Goal: Task Accomplishment & Management: Use online tool/utility

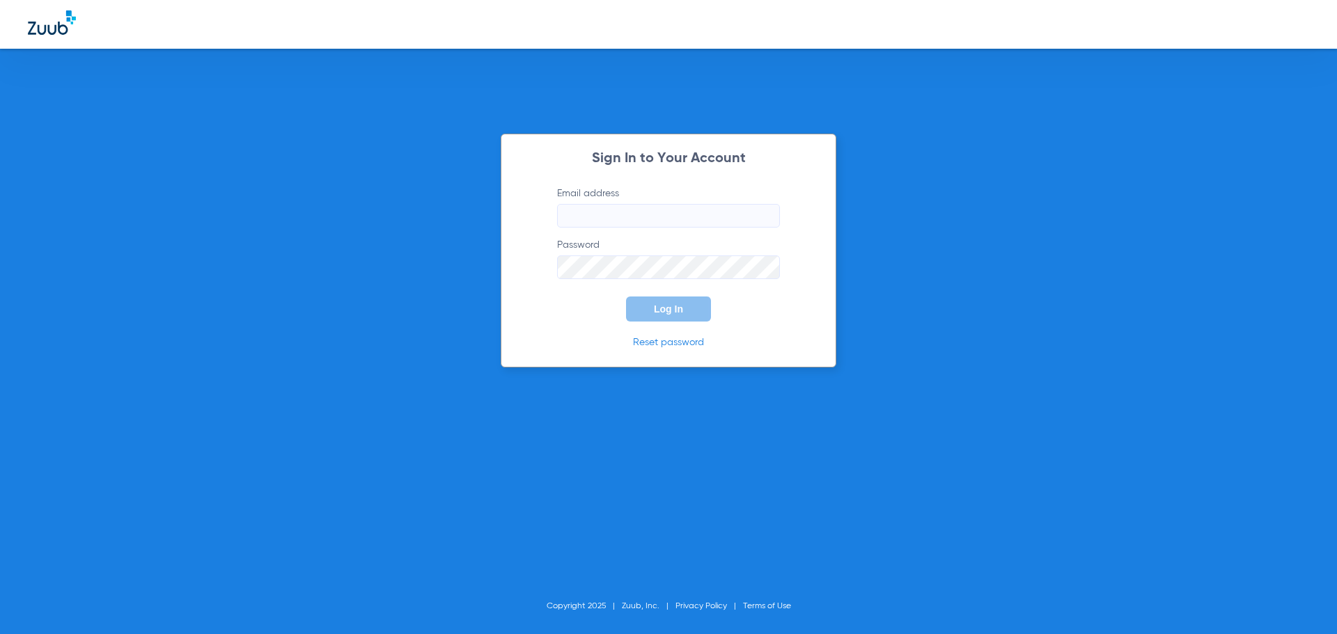
type input "[PERSON_NAME][EMAIL_ADDRESS][DOMAIN_NAME]"
click at [692, 315] on button "Log In" at bounding box center [668, 309] width 85 height 25
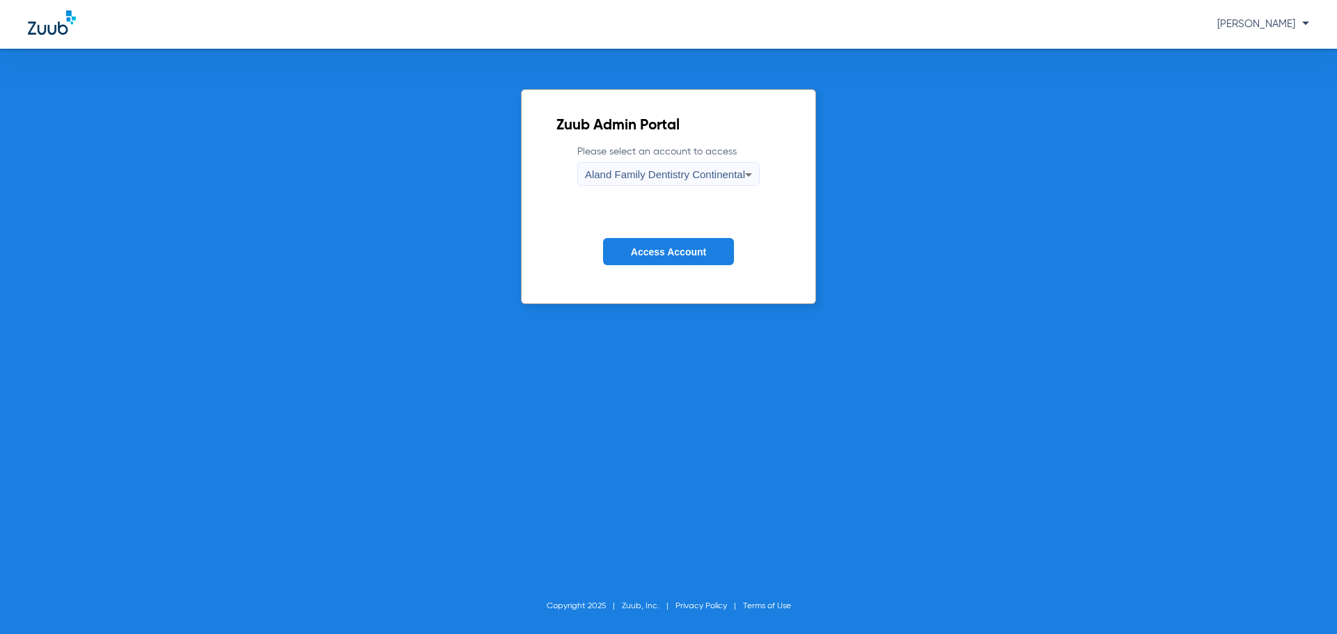
click at [709, 179] on span "Aland Family Dentistry Continental" at bounding box center [665, 175] width 160 height 12
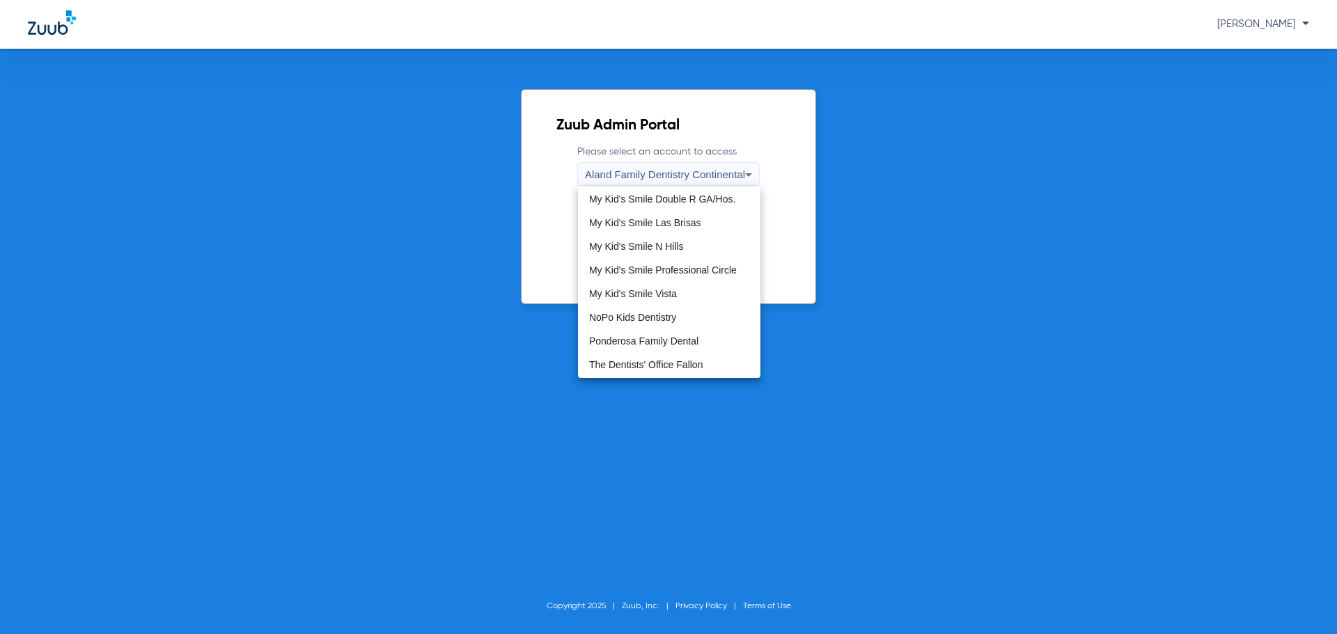
scroll to position [424, 0]
click at [690, 316] on span "The Dentists' Office Fallon" at bounding box center [646, 319] width 114 height 10
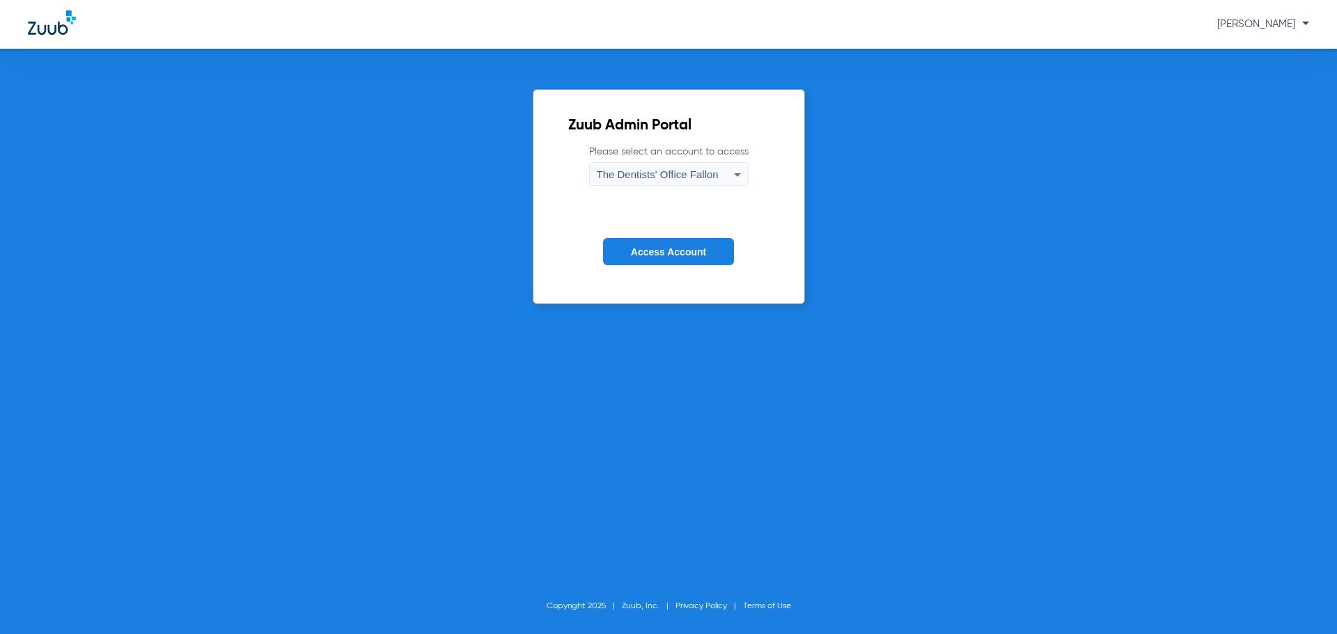
click at [699, 255] on span "Access Account" at bounding box center [668, 252] width 75 height 11
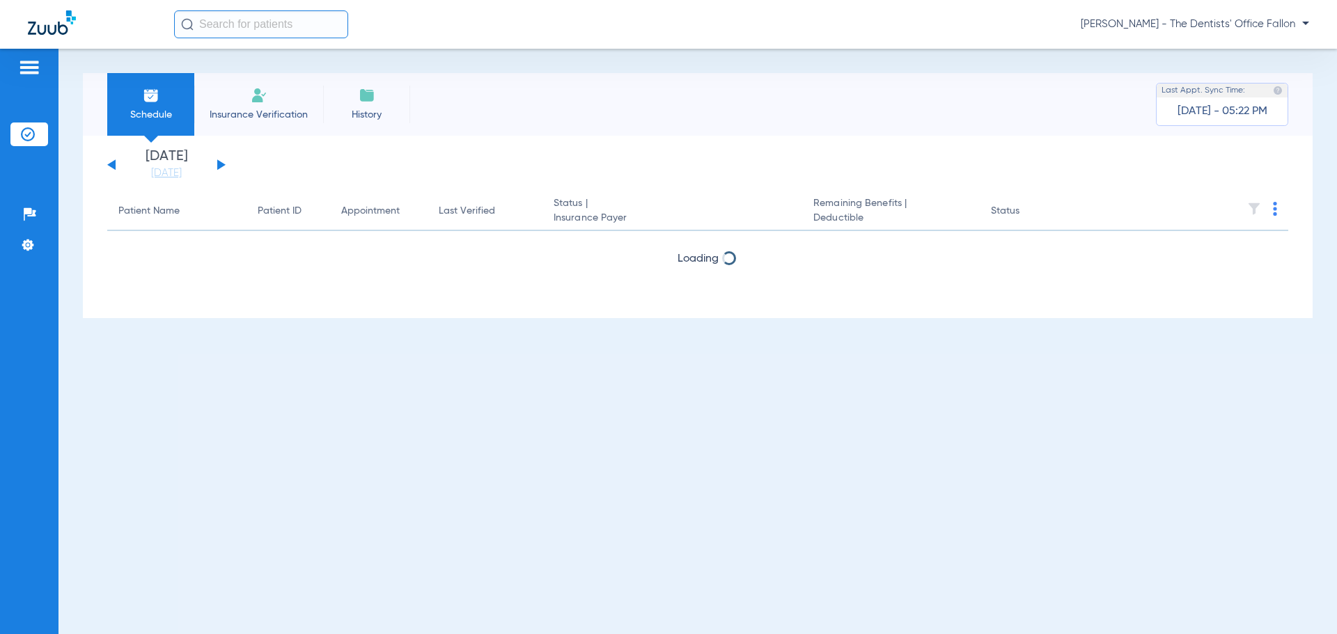
click at [219, 164] on button at bounding box center [221, 164] width 8 height 10
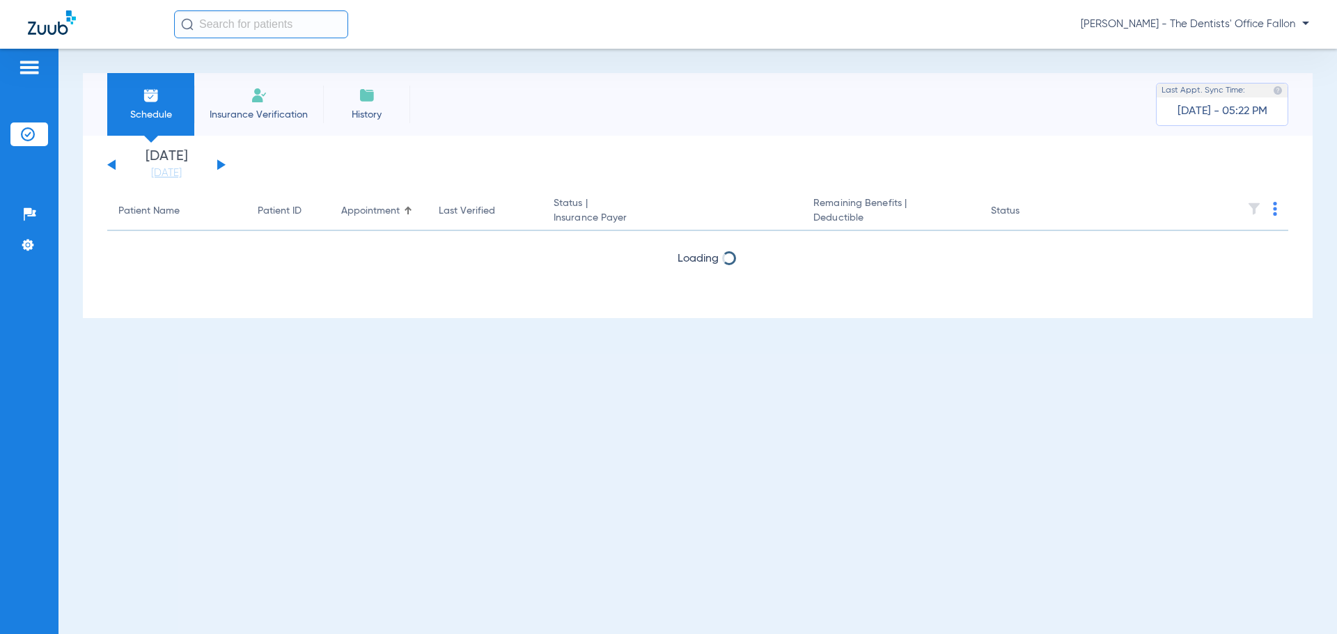
click at [219, 164] on button at bounding box center [221, 164] width 8 height 10
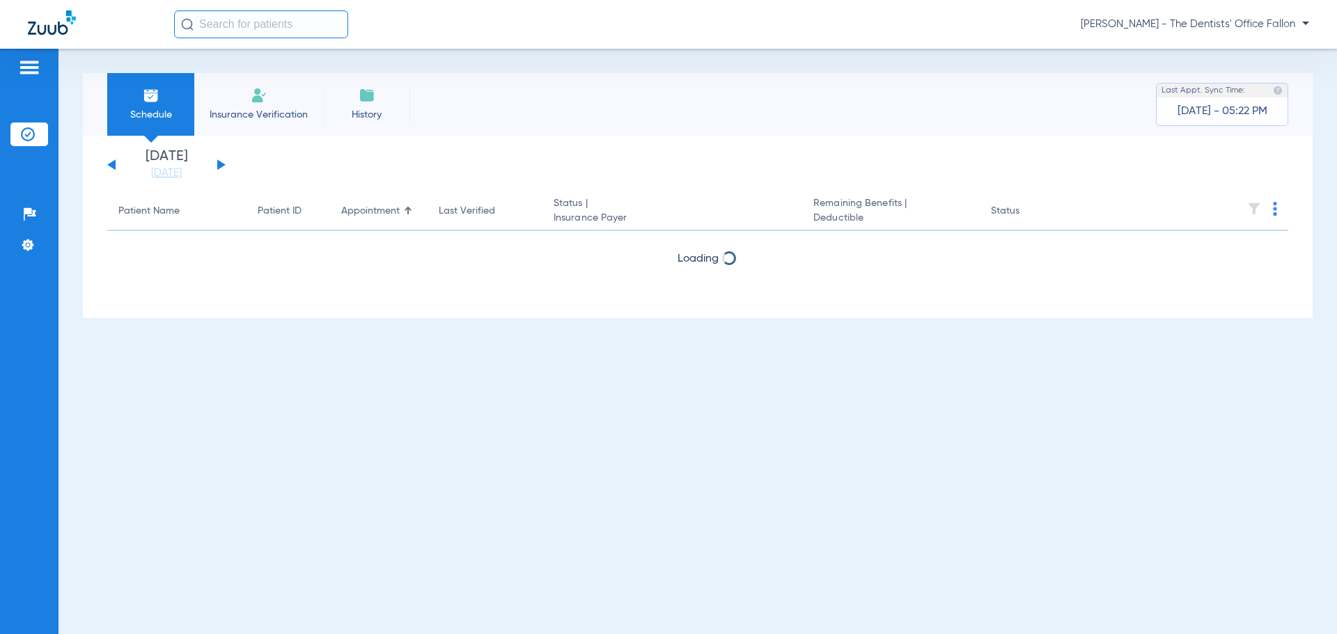
click at [219, 164] on button at bounding box center [221, 164] width 8 height 10
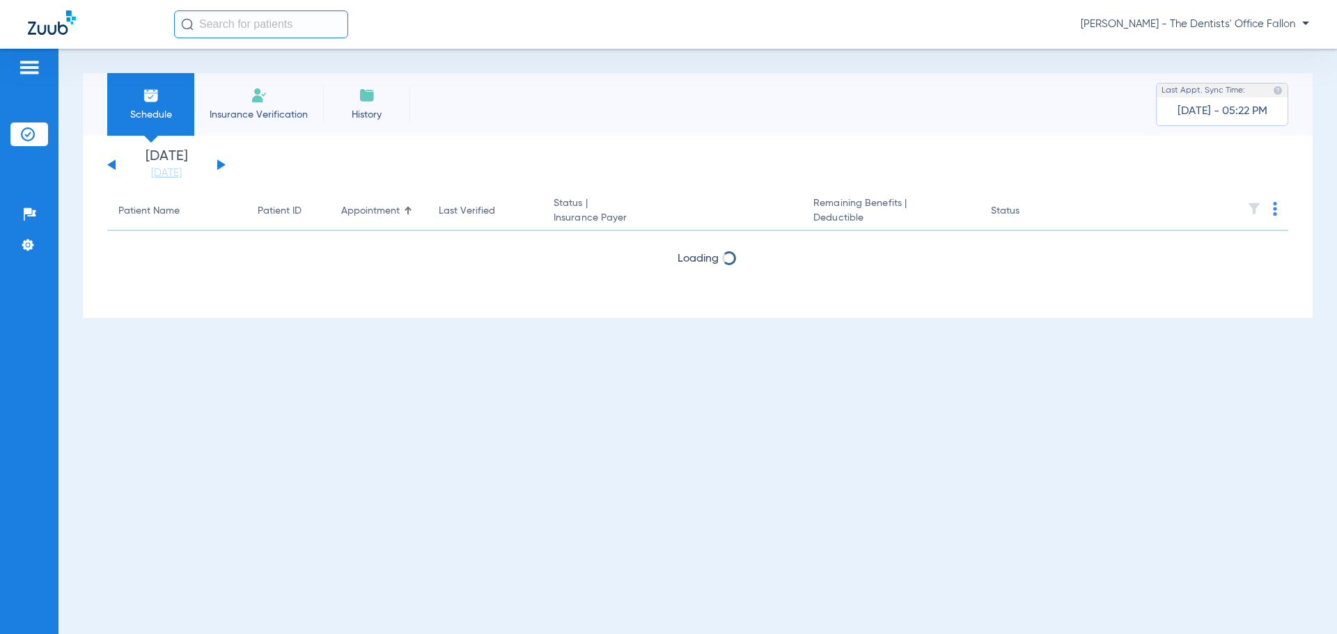
click at [219, 164] on button at bounding box center [221, 164] width 8 height 10
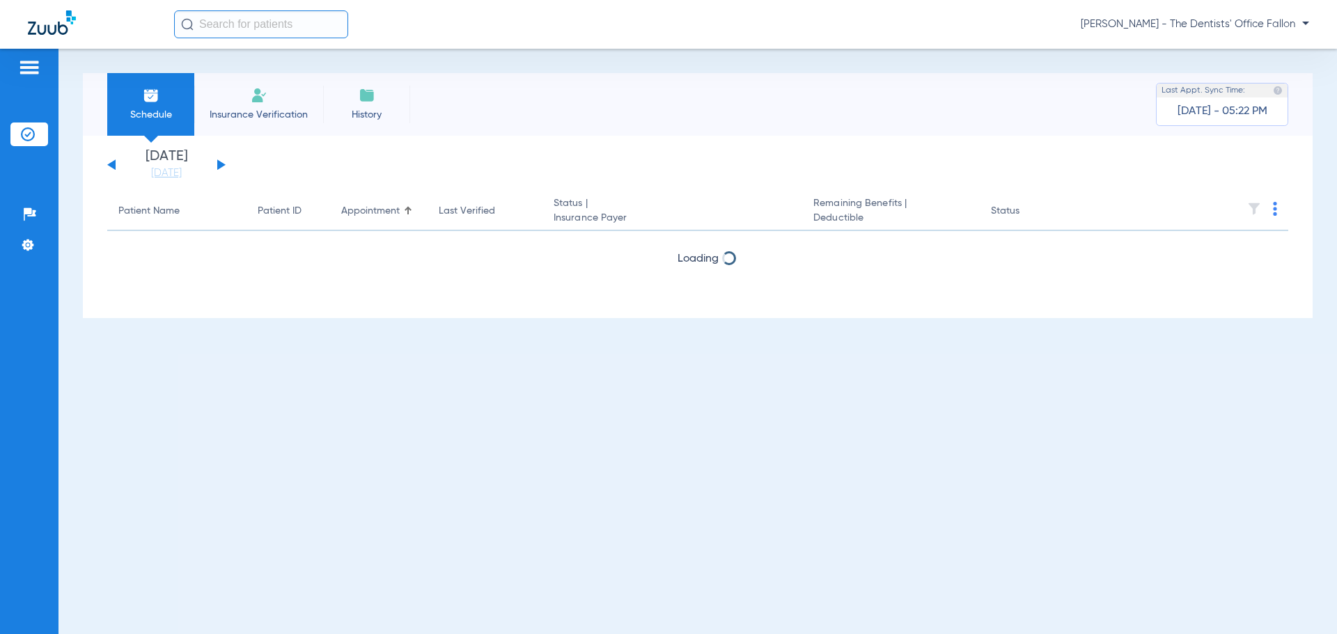
click at [219, 164] on button at bounding box center [221, 164] width 8 height 10
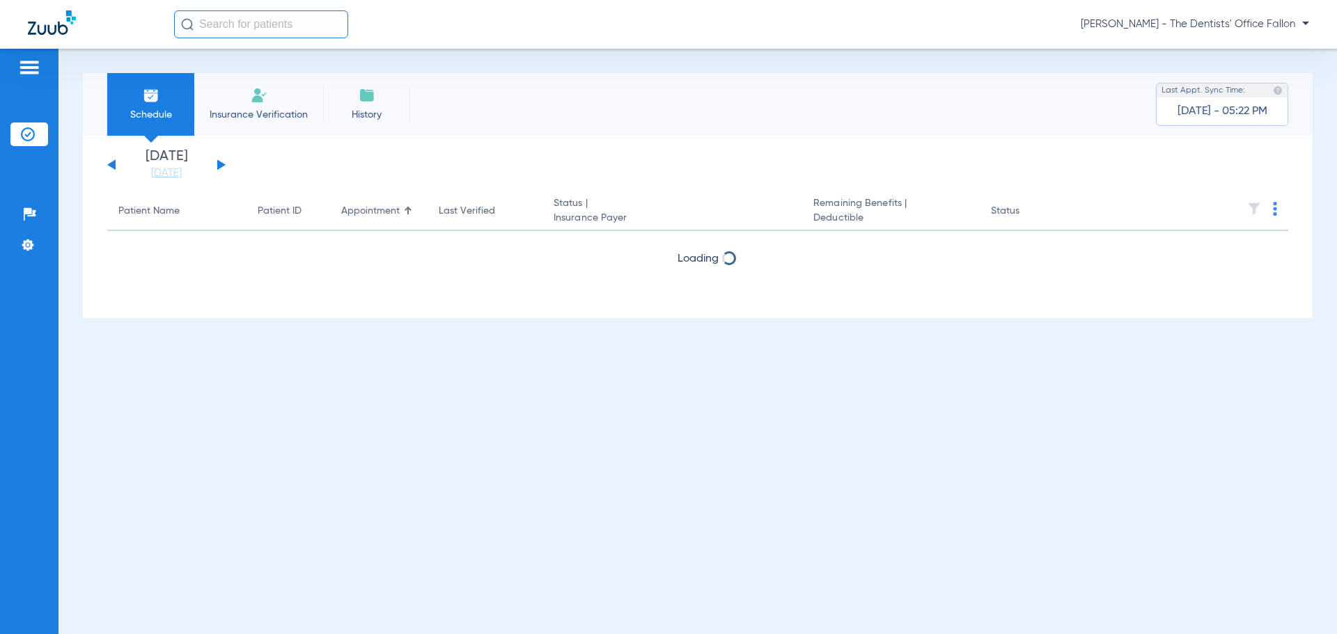
click at [219, 164] on button at bounding box center [221, 164] width 8 height 10
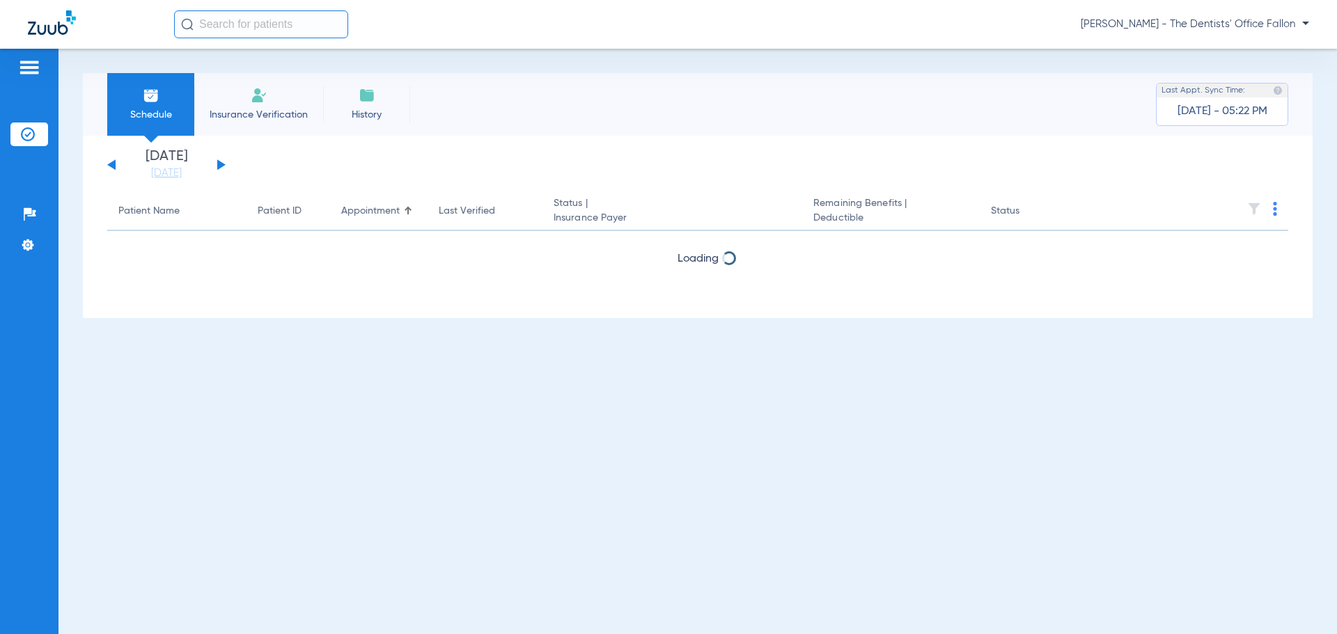
click at [219, 164] on button at bounding box center [221, 164] width 8 height 10
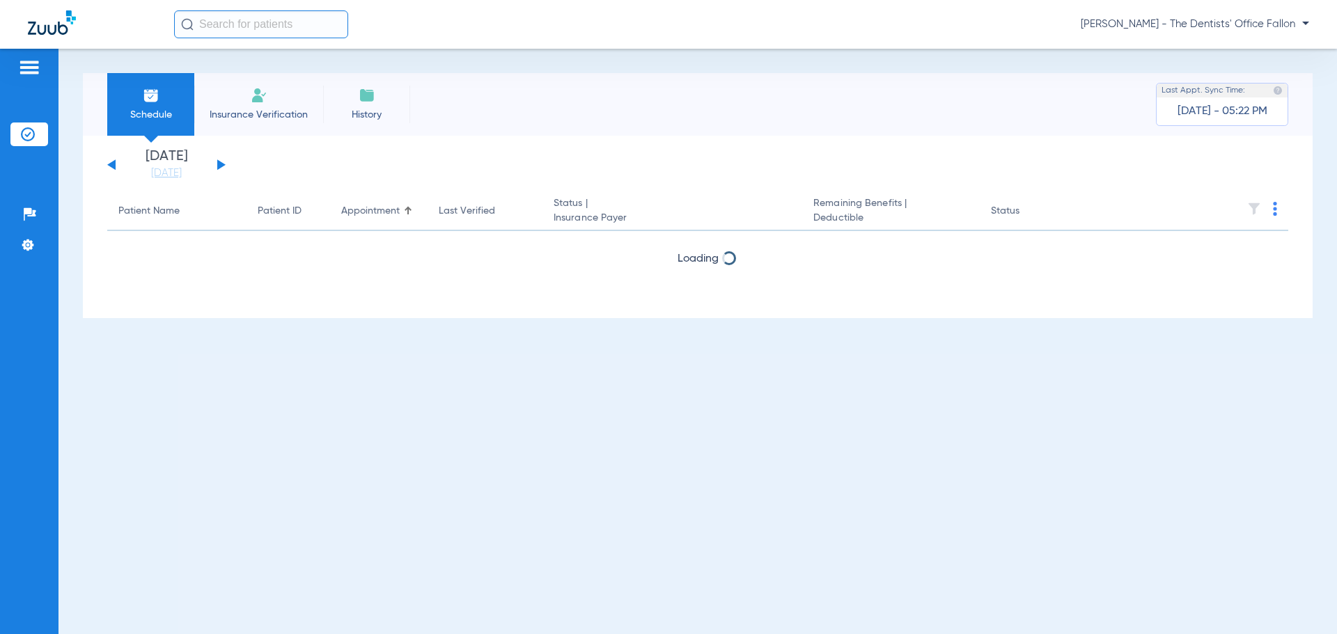
click at [219, 164] on button at bounding box center [221, 164] width 8 height 10
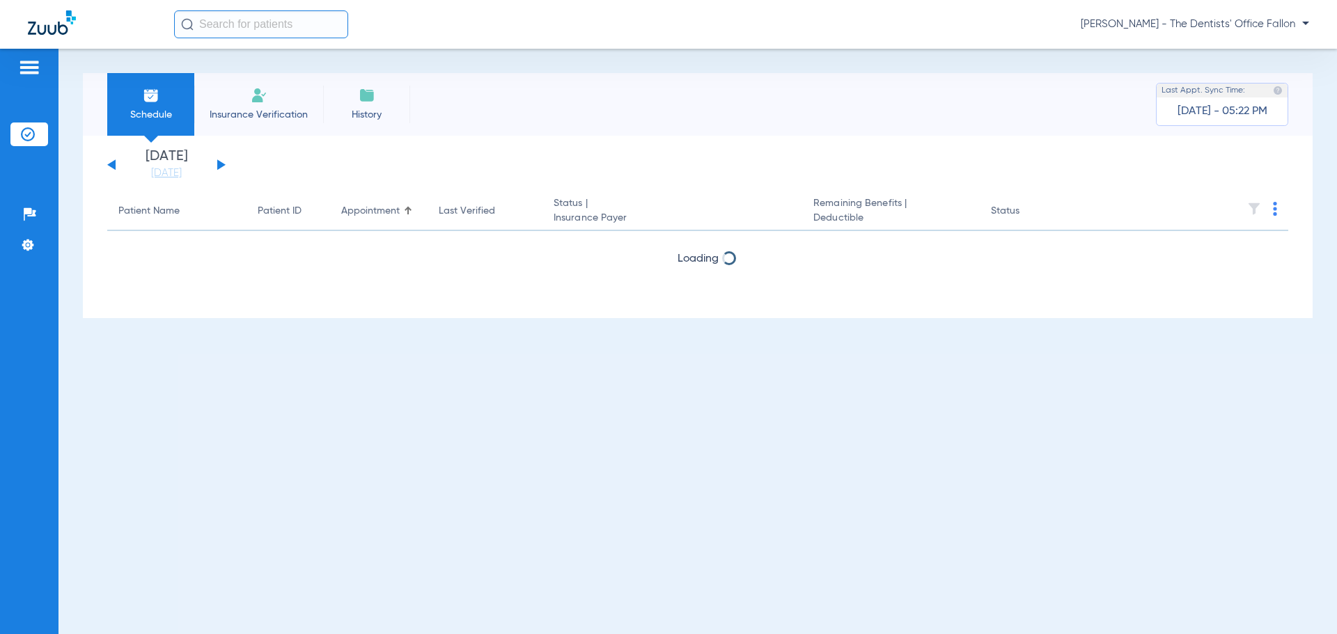
click at [219, 164] on button at bounding box center [221, 164] width 8 height 10
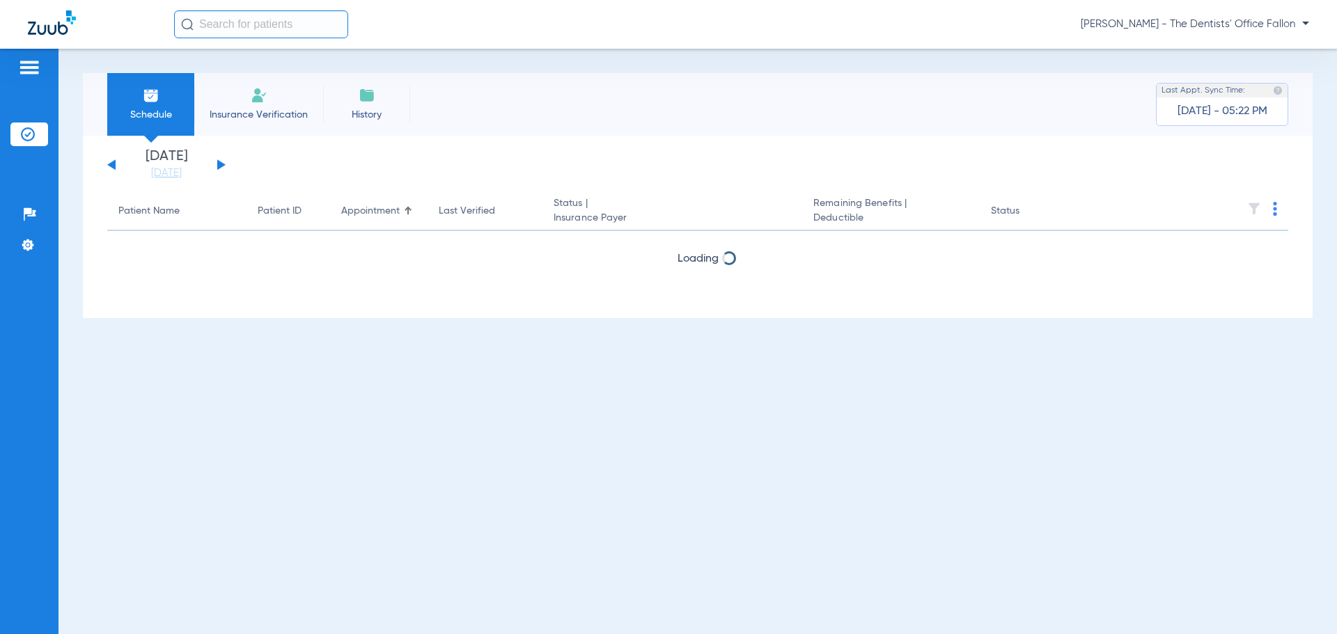
click at [219, 164] on button at bounding box center [221, 164] width 8 height 10
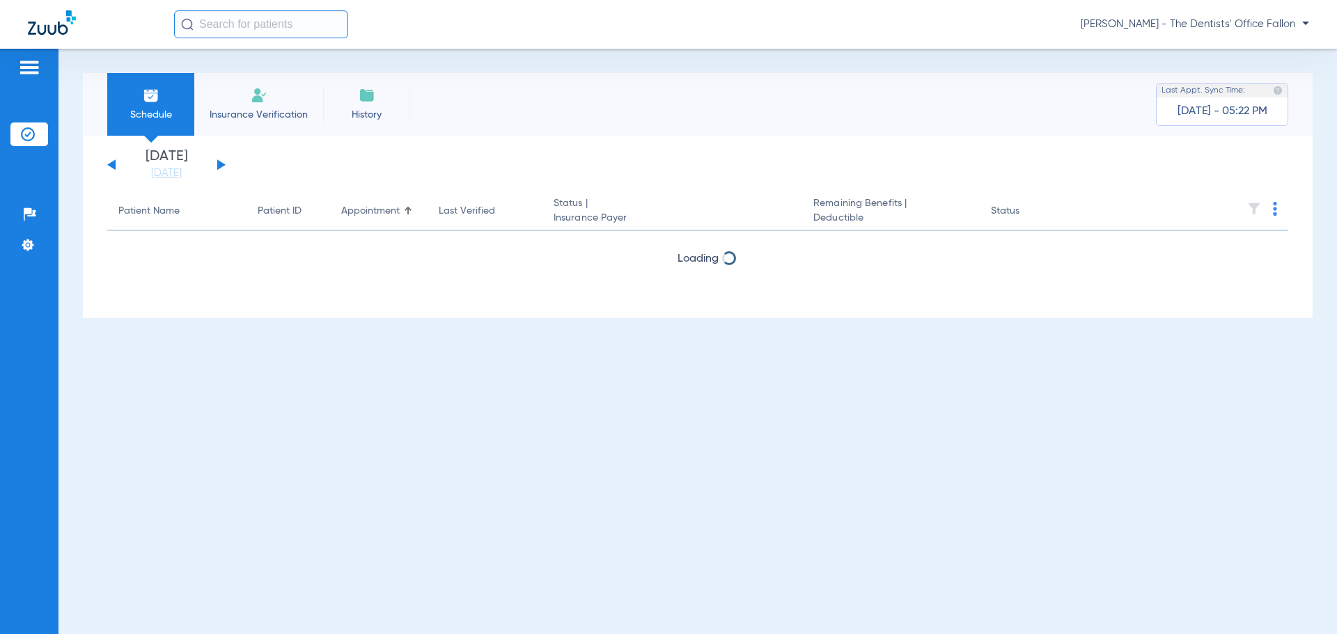
click at [219, 164] on button at bounding box center [221, 164] width 8 height 10
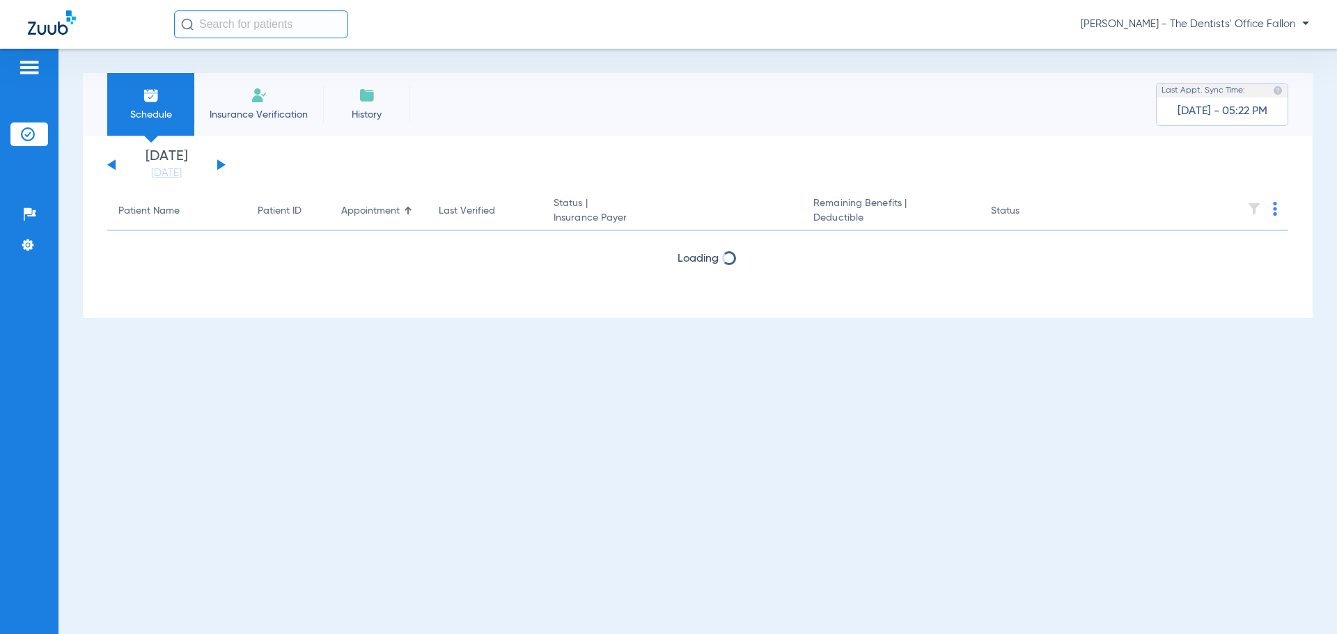
click at [219, 164] on button at bounding box center [221, 164] width 8 height 10
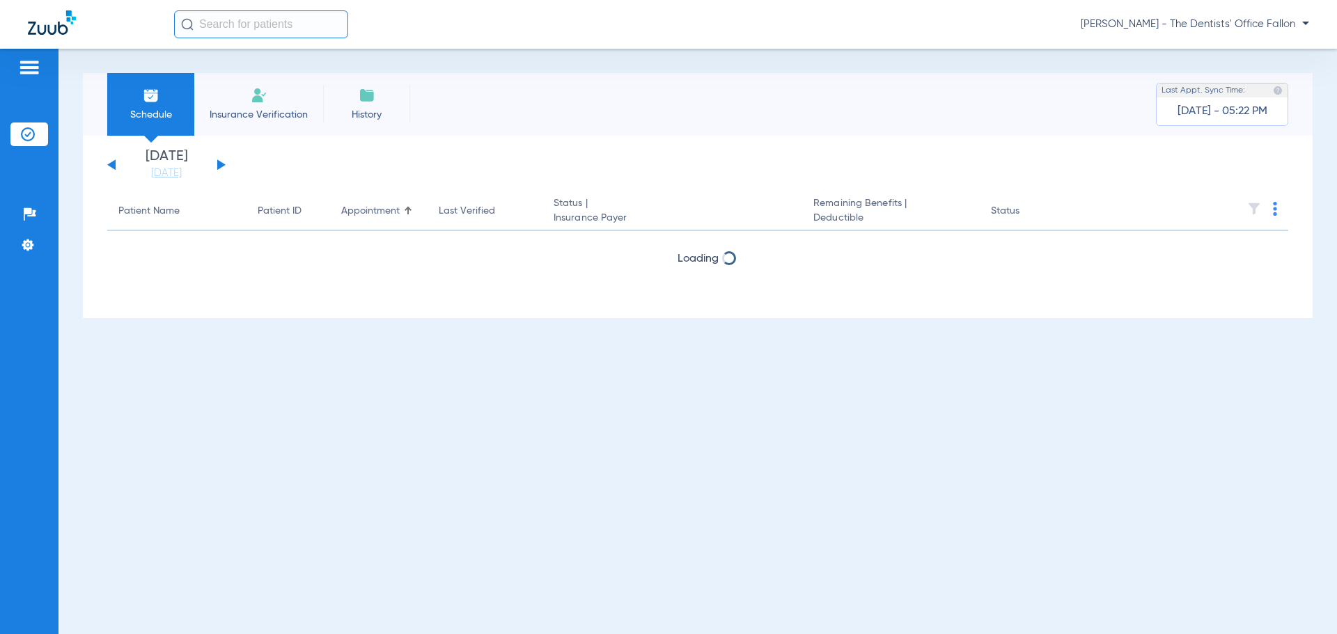
click at [219, 164] on button at bounding box center [221, 164] width 8 height 10
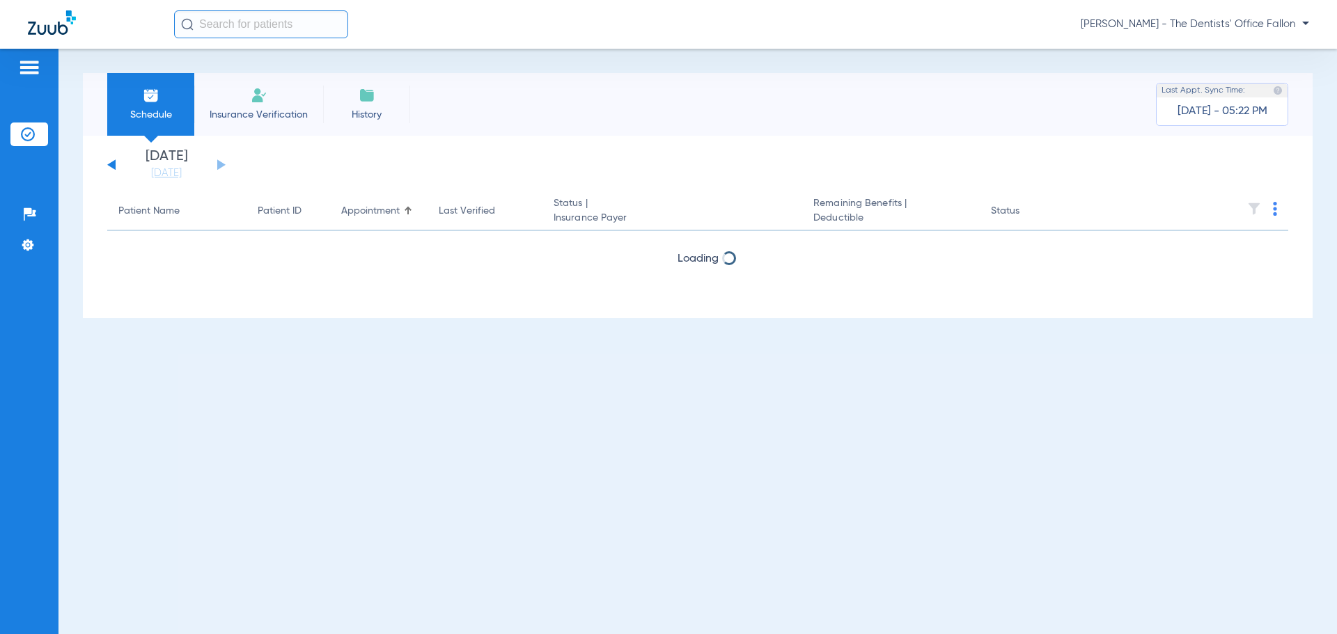
click at [113, 166] on button at bounding box center [111, 164] width 8 height 10
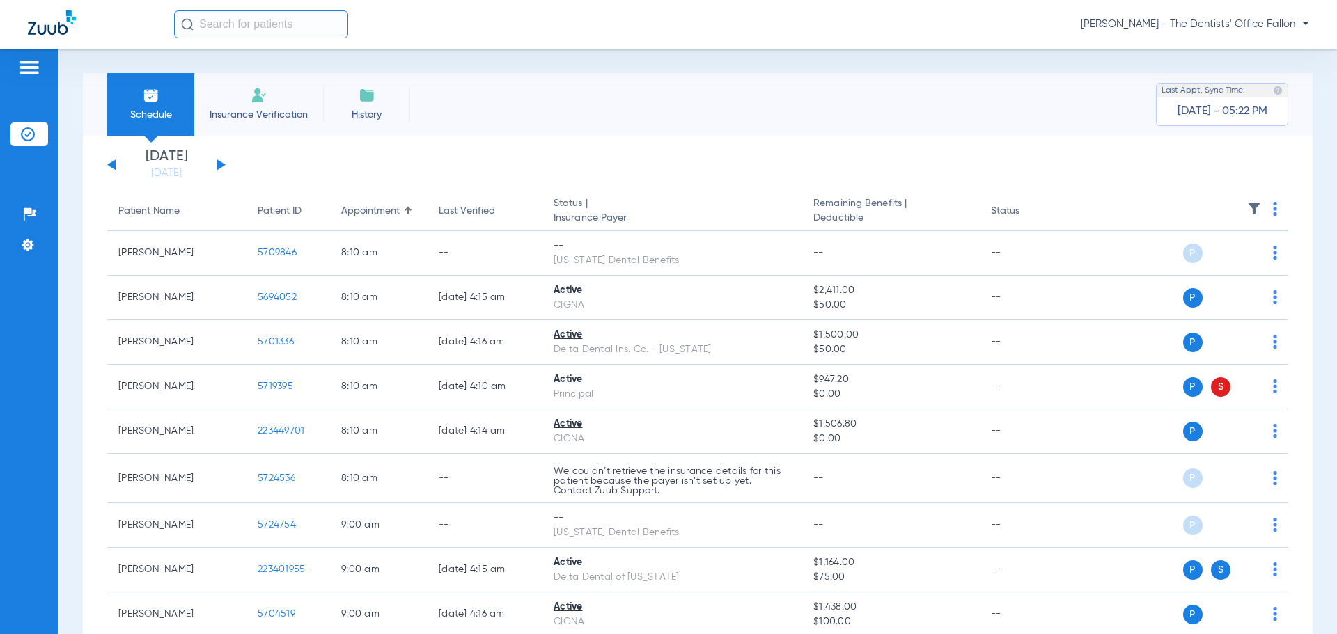
click at [223, 165] on button at bounding box center [221, 164] width 8 height 10
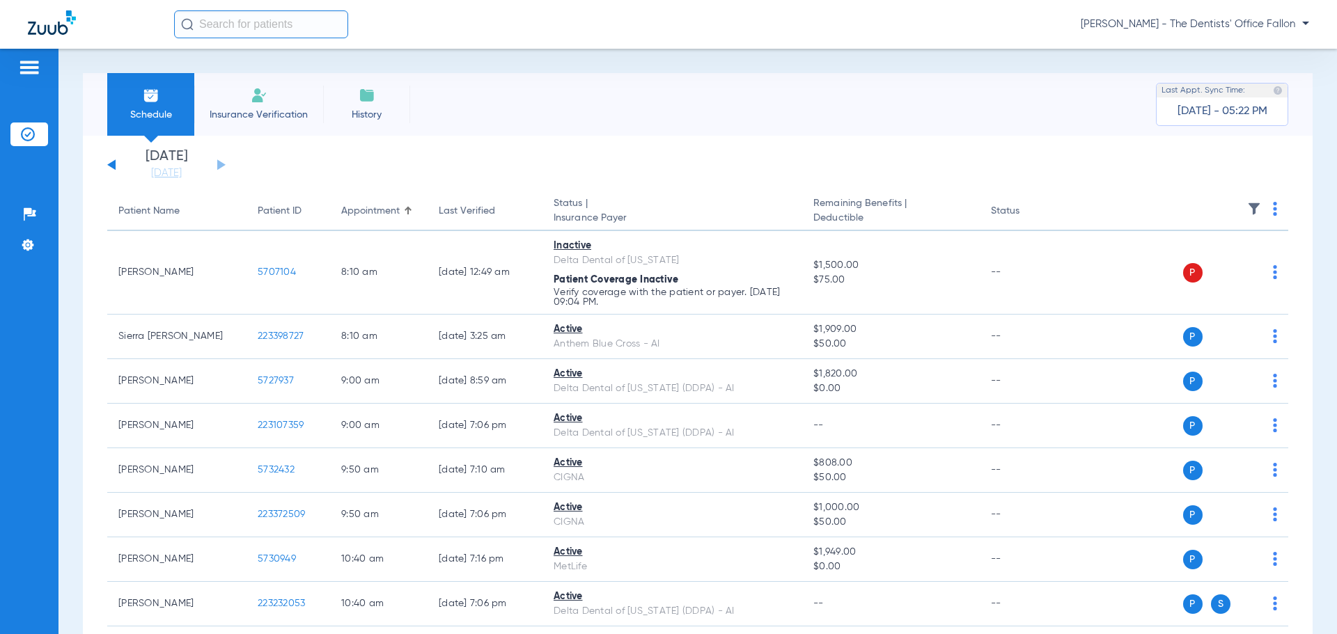
click at [1273, 211] on img at bounding box center [1275, 209] width 4 height 14
click at [1222, 260] on span "Verify All" at bounding box center [1211, 264] width 87 height 10
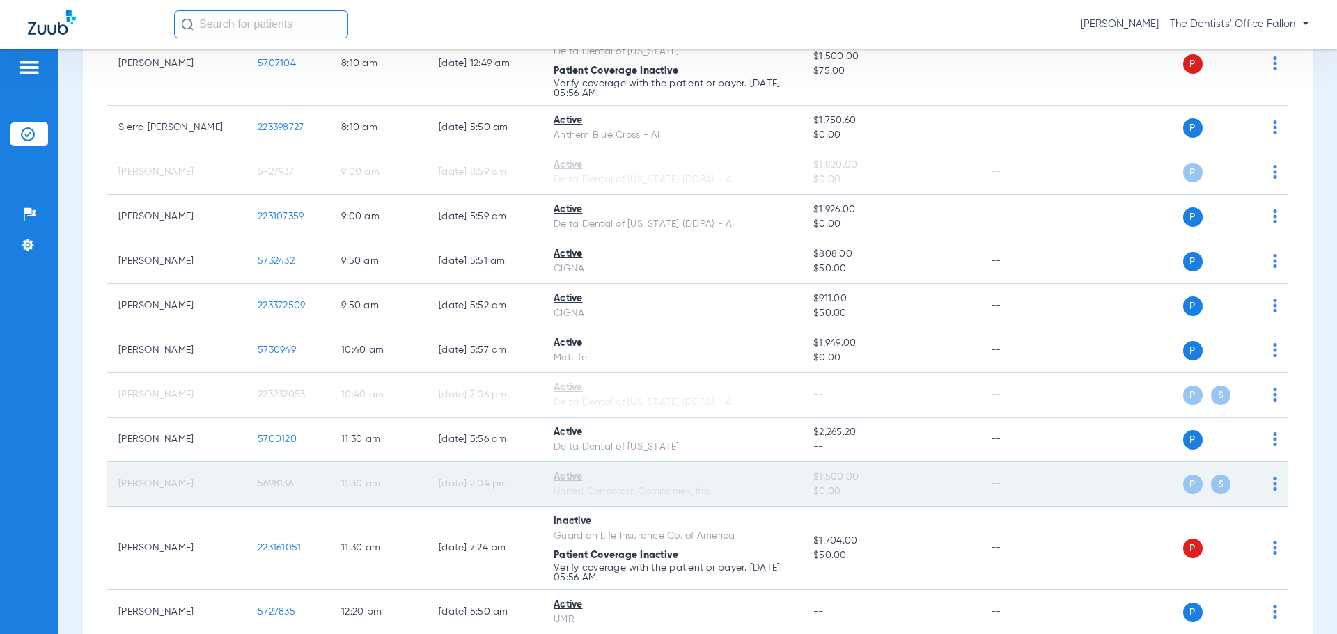
scroll to position [418, 0]
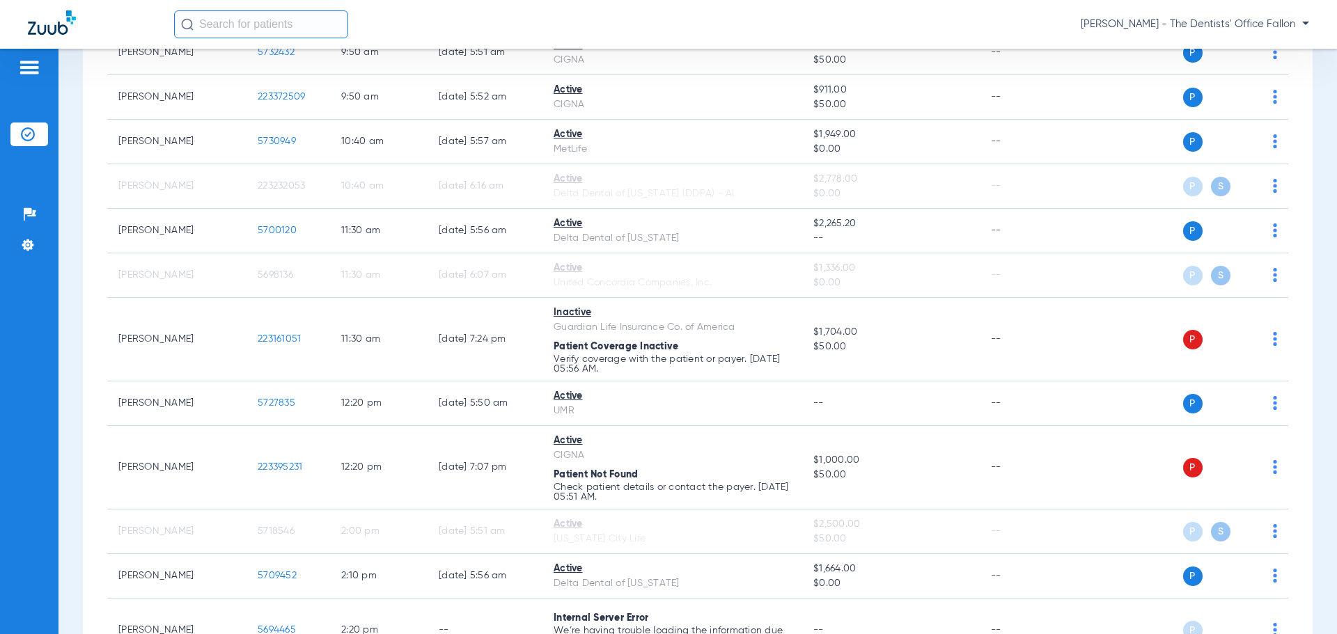
click at [1234, 27] on span "[PERSON_NAME] - The Dentists' Office Fallon" at bounding box center [1195, 24] width 228 height 14
click at [1247, 79] on span "Log out" at bounding box center [1257, 77] width 78 height 10
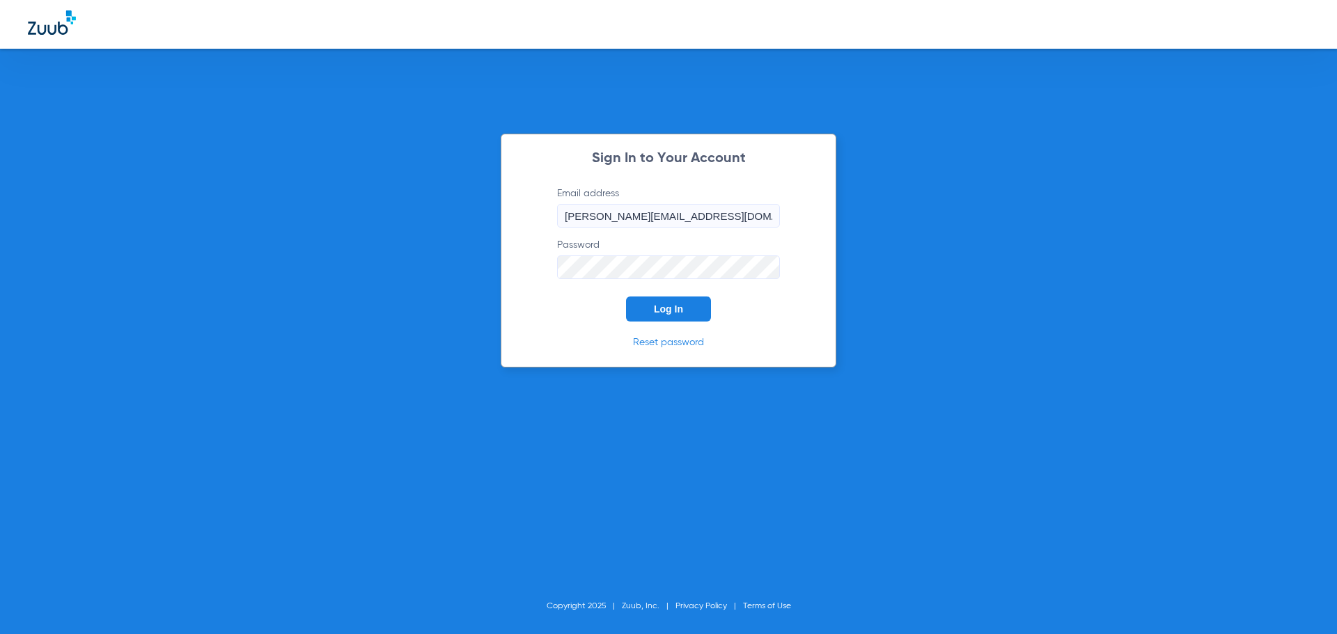
click at [650, 310] on button "Log In" at bounding box center [668, 309] width 85 height 25
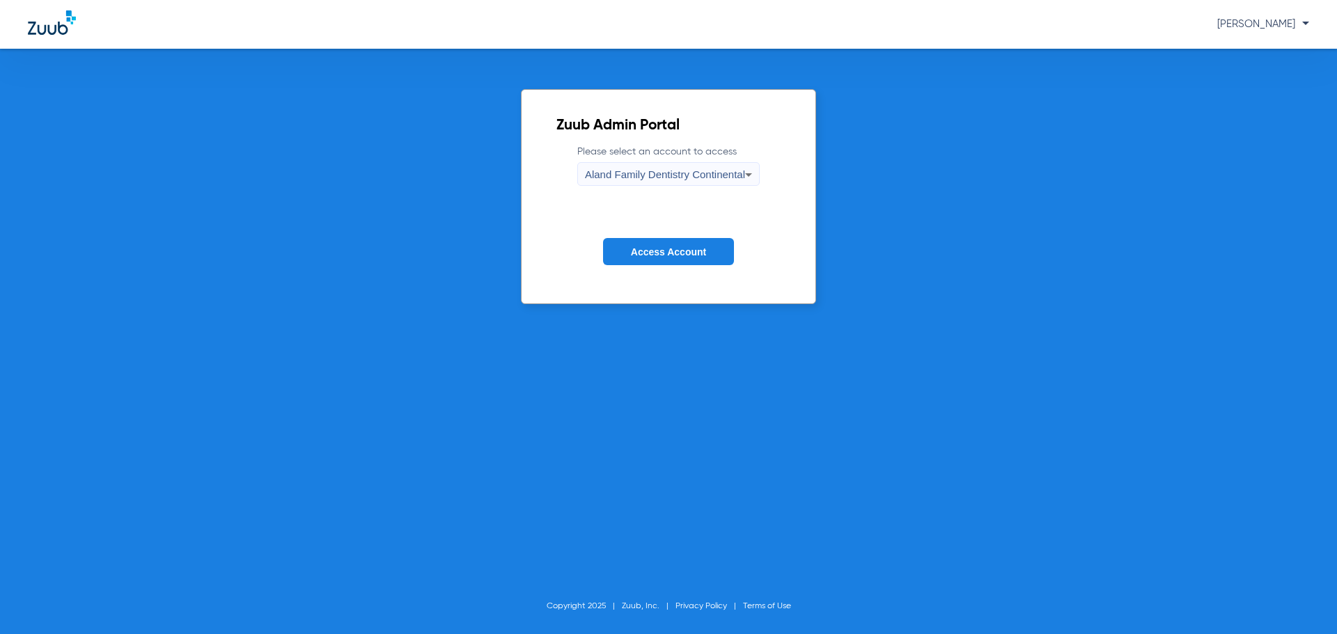
click at [657, 167] on div "Aland Family Dentistry Continental" at bounding box center [665, 175] width 160 height 24
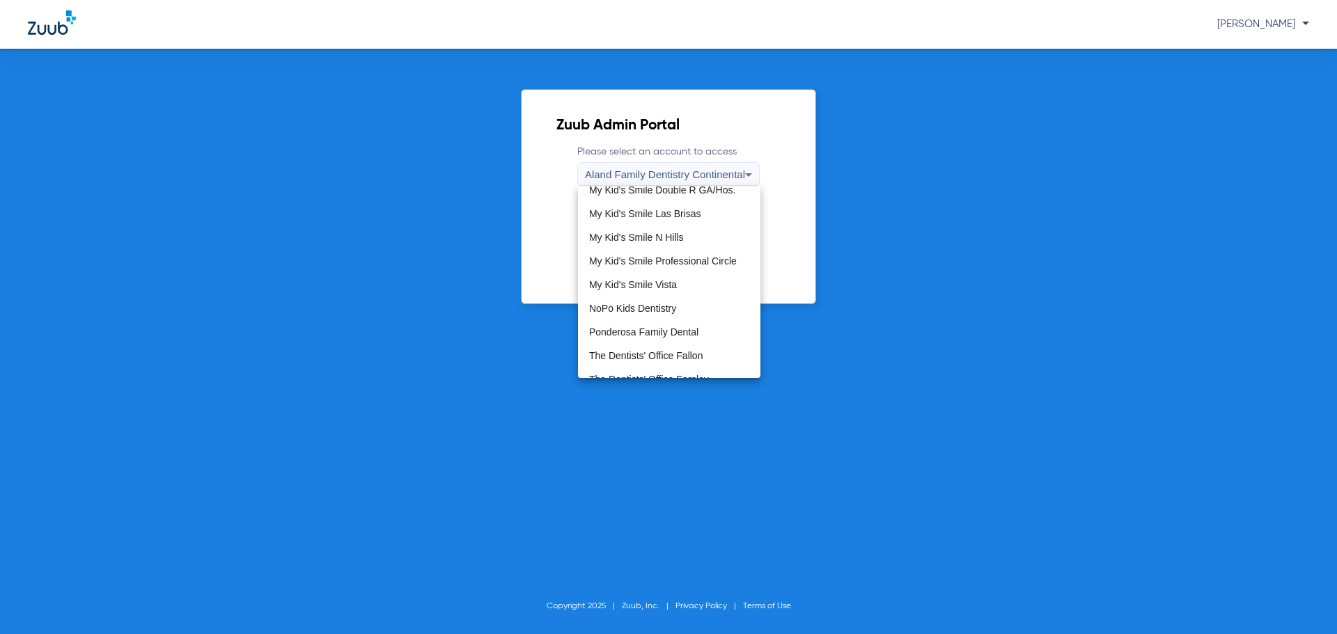
scroll to position [424, 0]
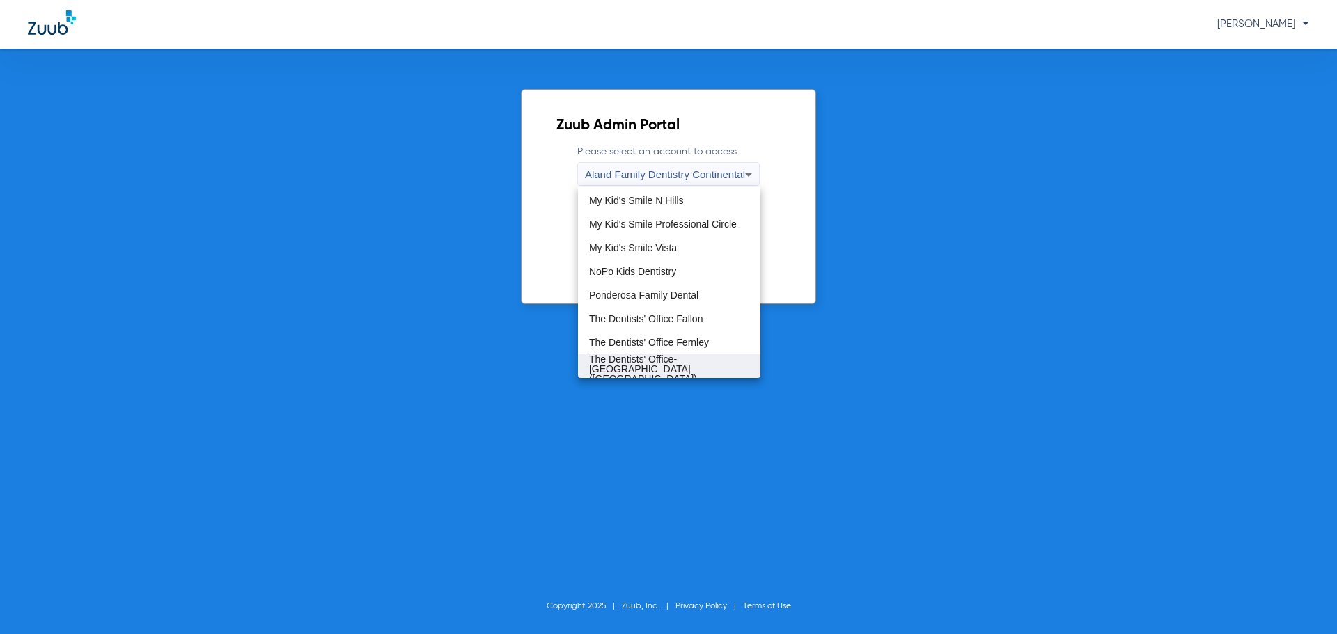
click at [689, 364] on span "The Dentists' Office-Tolas Place (TDO Tolas Place)" at bounding box center [669, 368] width 160 height 29
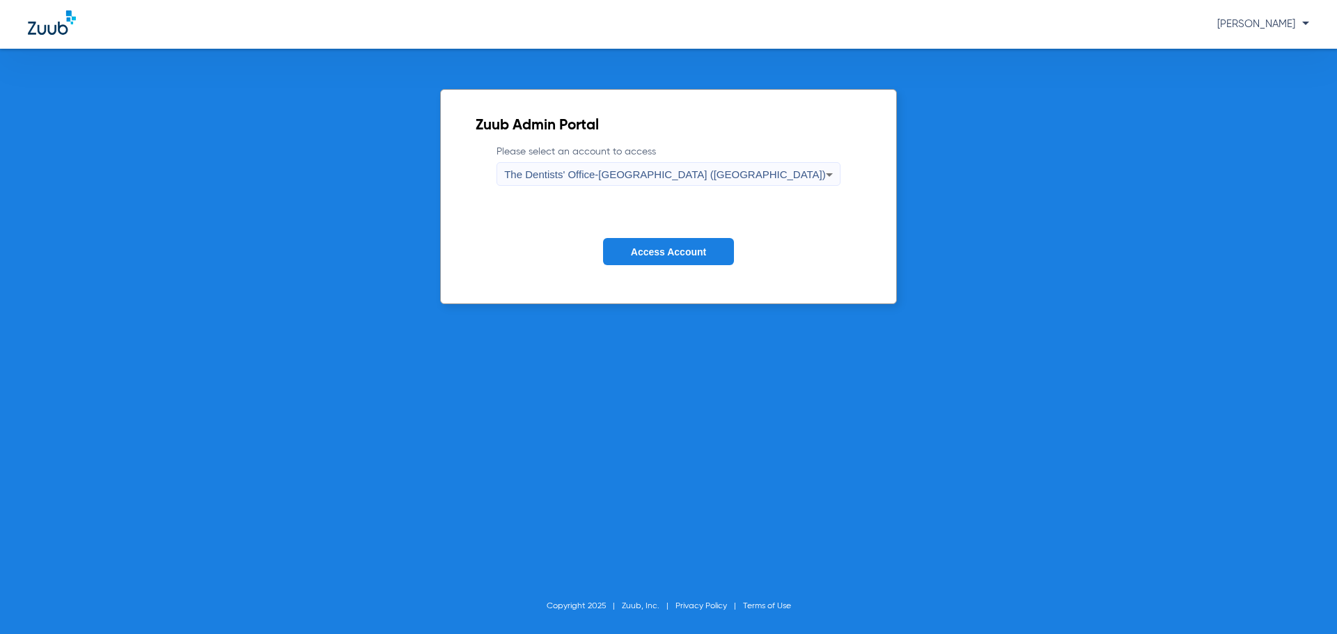
click at [696, 247] on span "Access Account" at bounding box center [668, 252] width 75 height 11
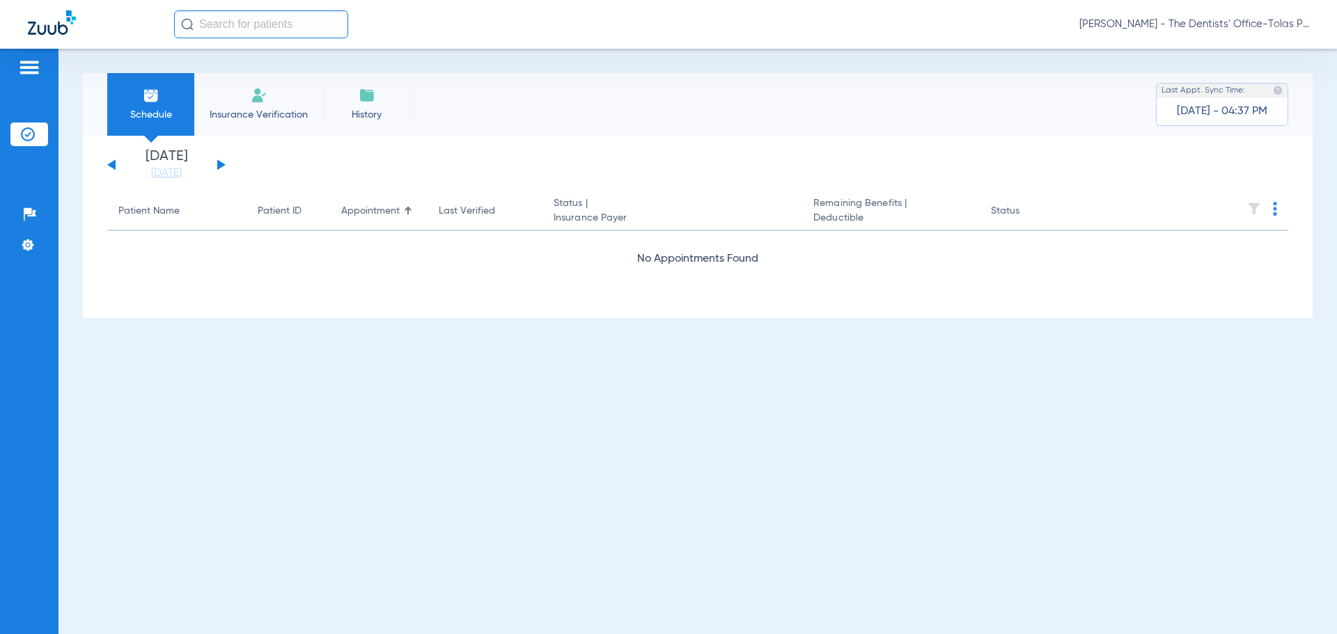
click at [223, 168] on div "Monday 06-09-2025 Tuesday 06-10-2025 Wednesday 06-11-2025 Thursday 06-12-2025 F…" at bounding box center [166, 165] width 118 height 31
click at [219, 160] on div "Monday 06-09-2025 Tuesday 06-10-2025 Wednesday 06-11-2025 Thursday 06-12-2025 F…" at bounding box center [166, 165] width 118 height 31
click at [219, 166] on button at bounding box center [221, 164] width 8 height 10
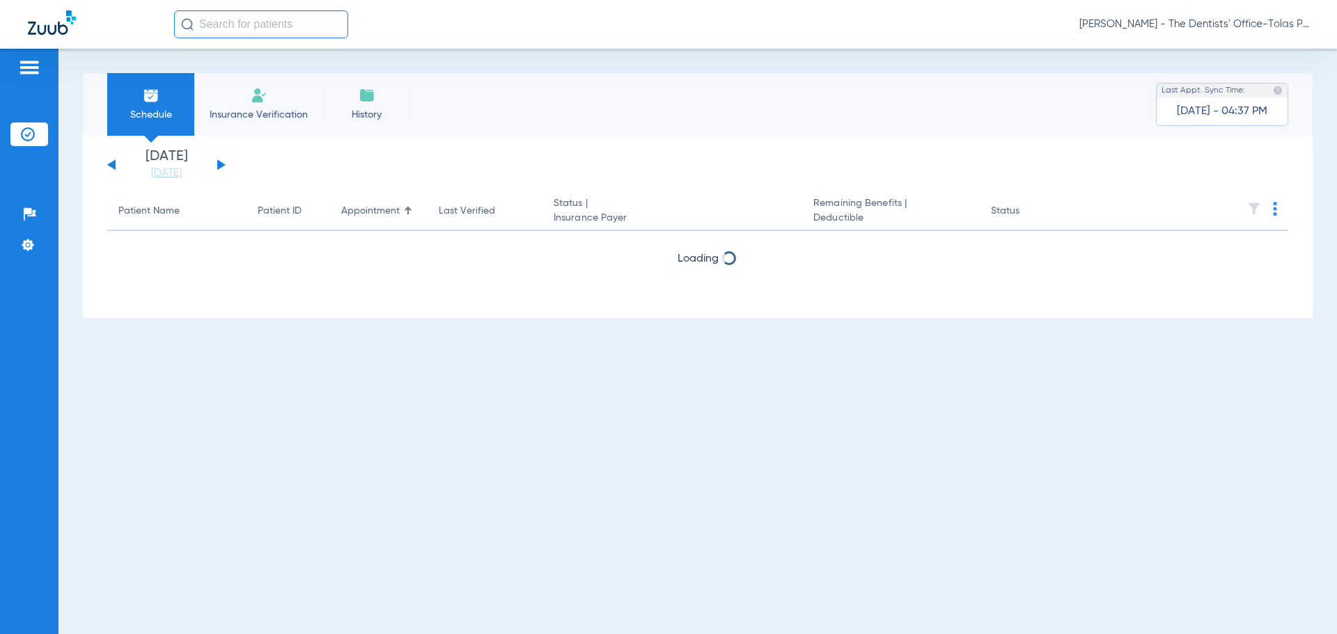
click at [219, 166] on button at bounding box center [221, 164] width 8 height 10
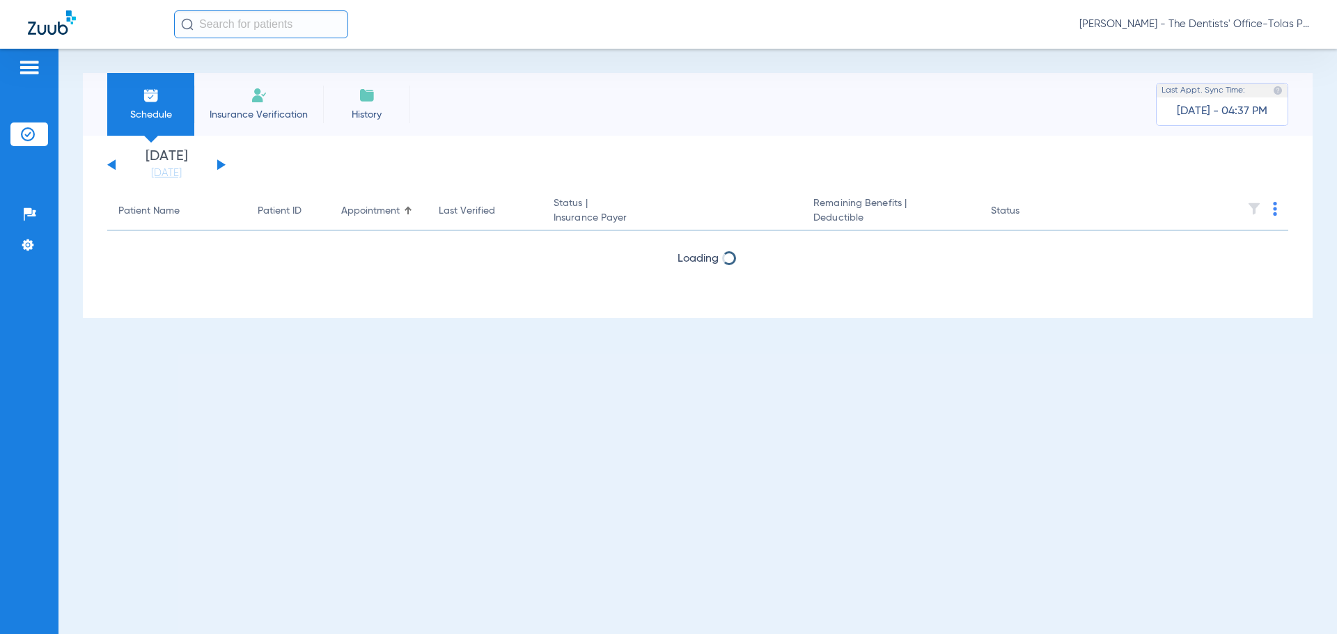
click at [219, 166] on button at bounding box center [221, 164] width 8 height 10
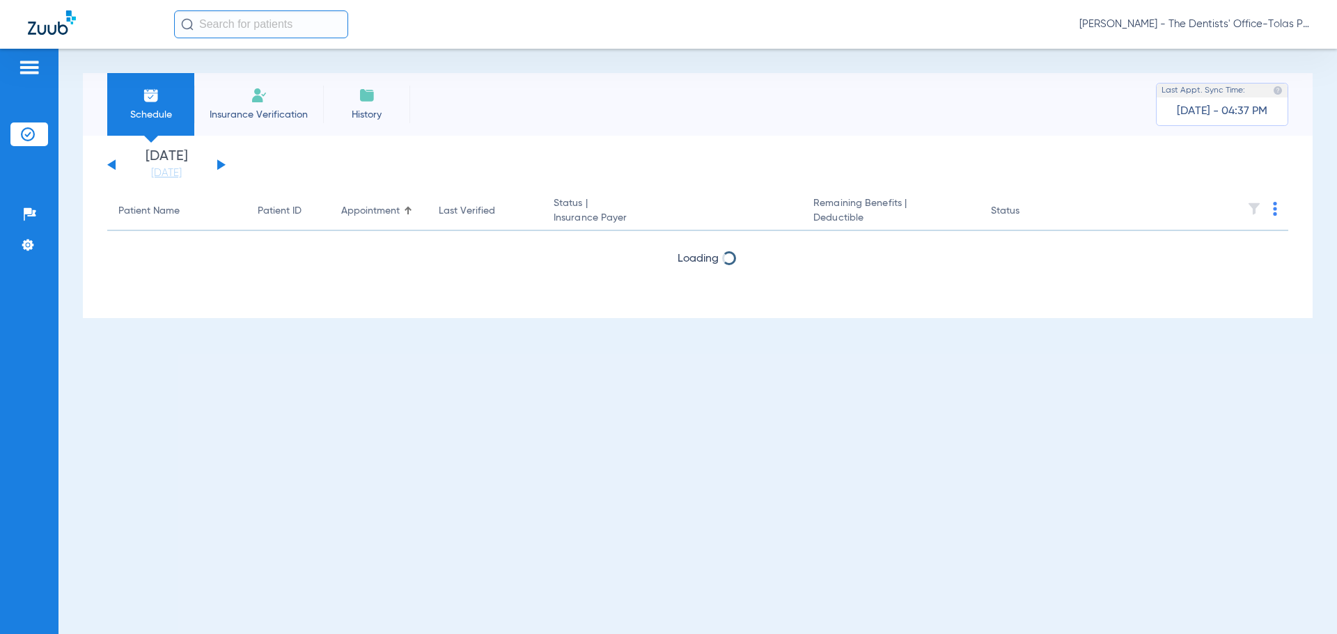
click at [219, 166] on button at bounding box center [221, 164] width 8 height 10
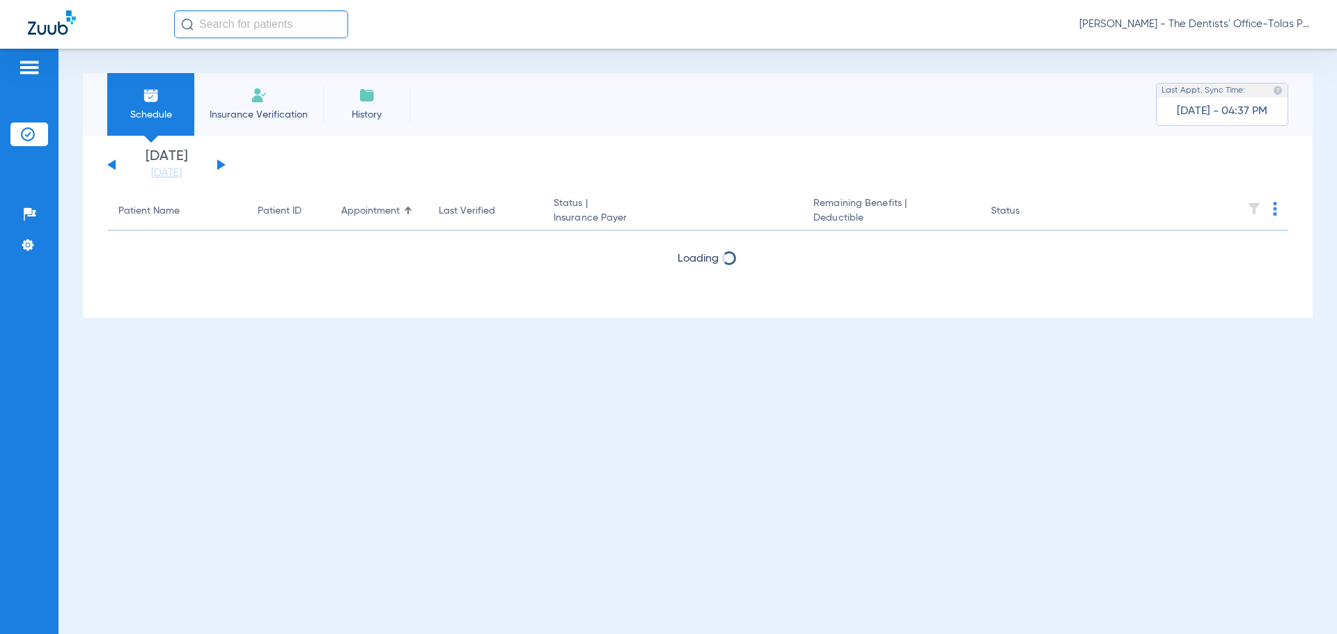
click at [219, 166] on button at bounding box center [221, 164] width 8 height 10
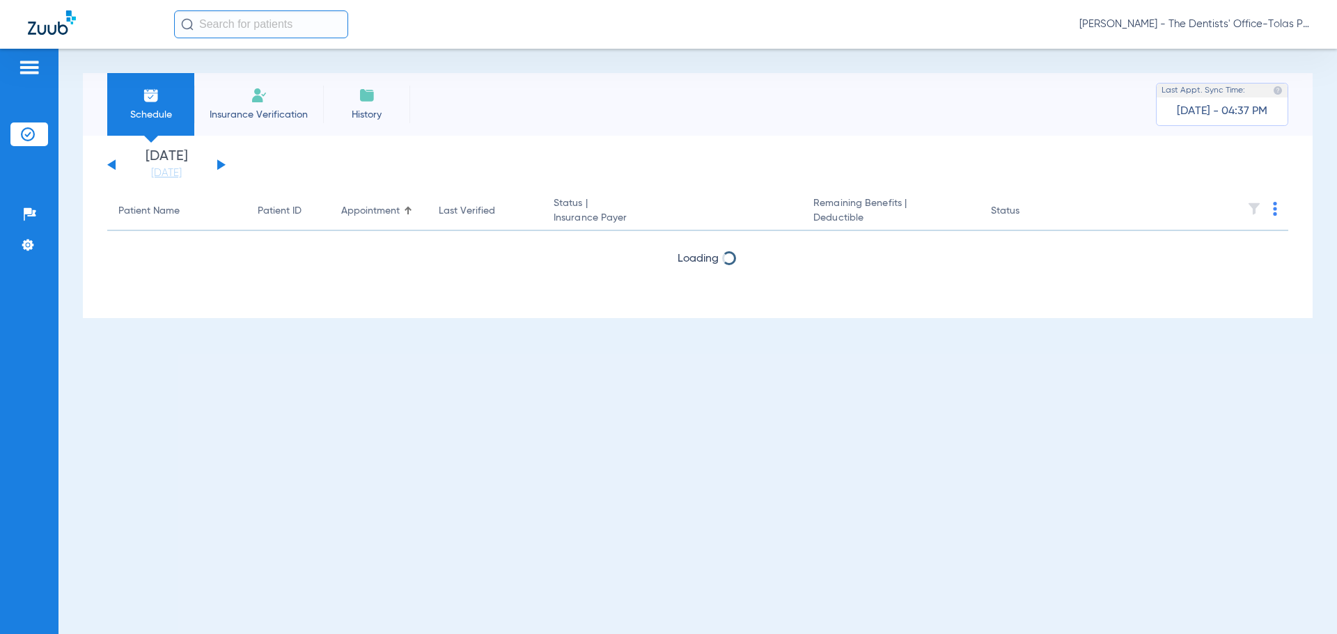
click at [219, 166] on button at bounding box center [221, 164] width 8 height 10
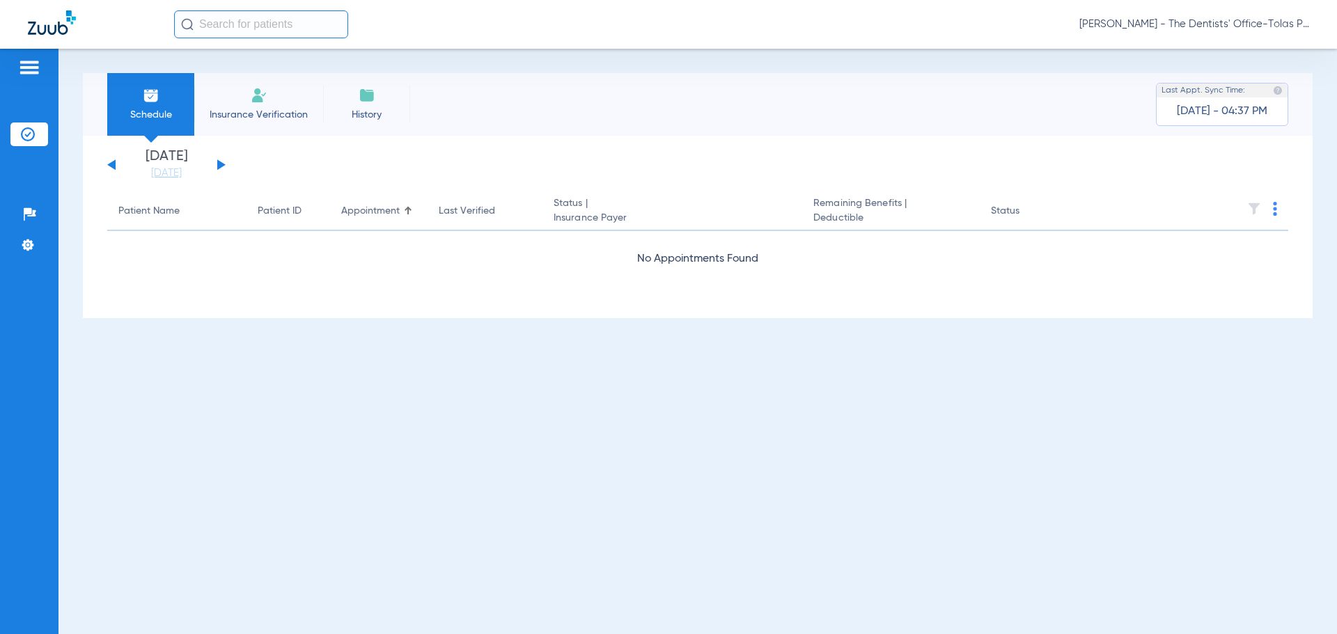
click at [219, 166] on button at bounding box center [221, 164] width 8 height 10
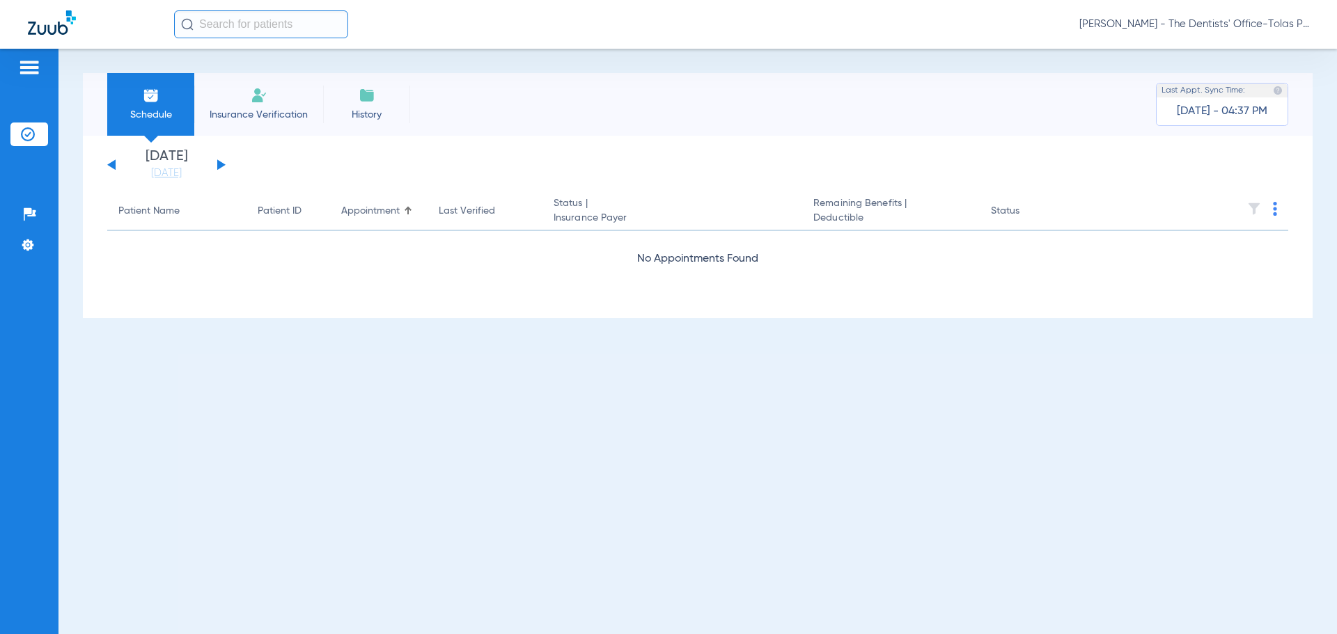
click at [219, 166] on button at bounding box center [221, 164] width 8 height 10
click at [109, 164] on button at bounding box center [111, 164] width 8 height 10
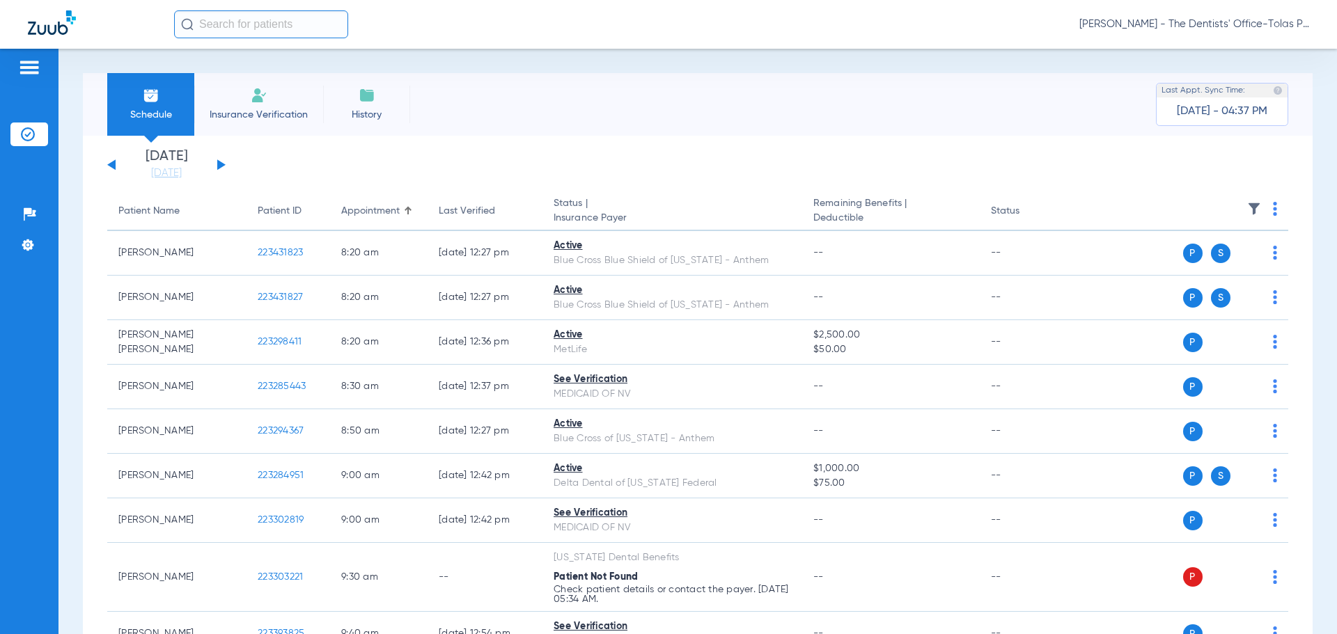
click at [223, 164] on button at bounding box center [221, 164] width 8 height 10
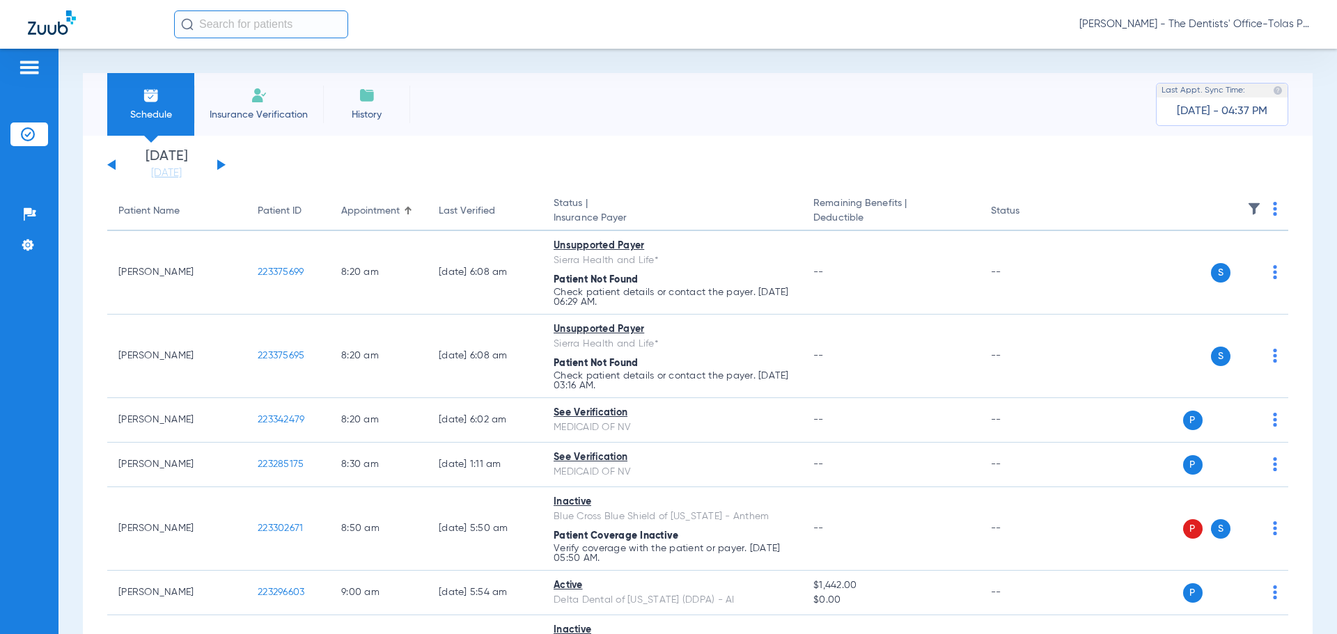
click at [1273, 208] on img at bounding box center [1275, 209] width 4 height 14
click at [1210, 258] on button "Verify All" at bounding box center [1211, 264] width 109 height 28
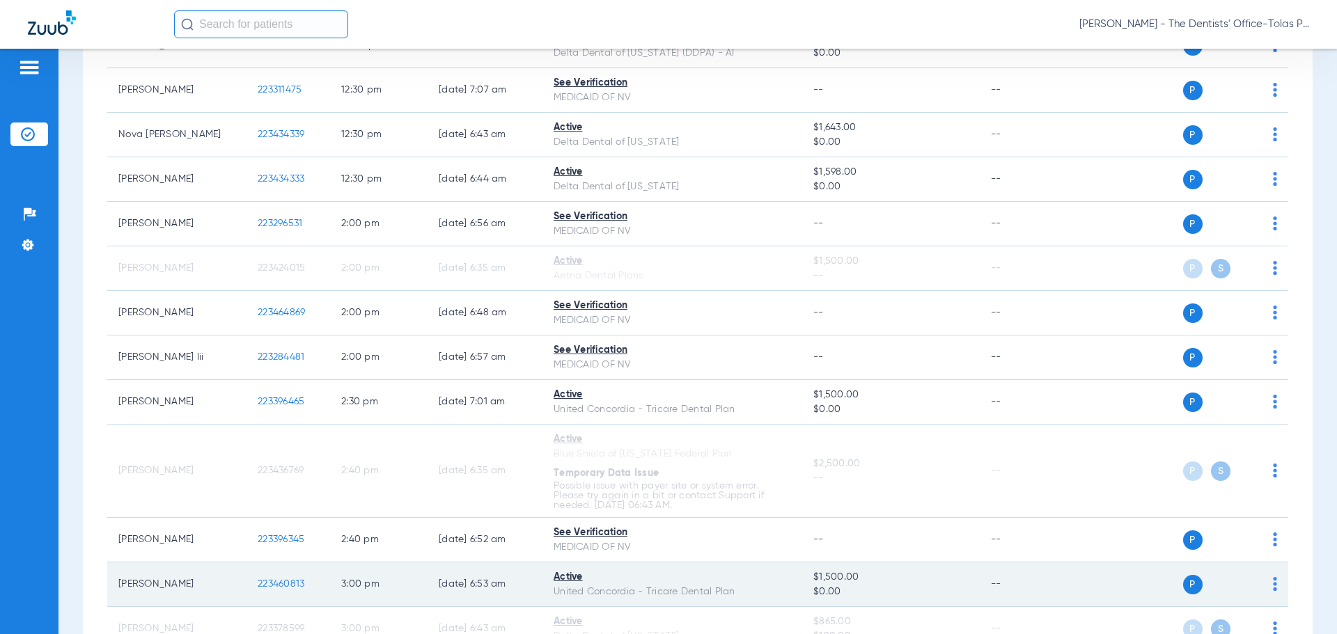
scroll to position [1180, 0]
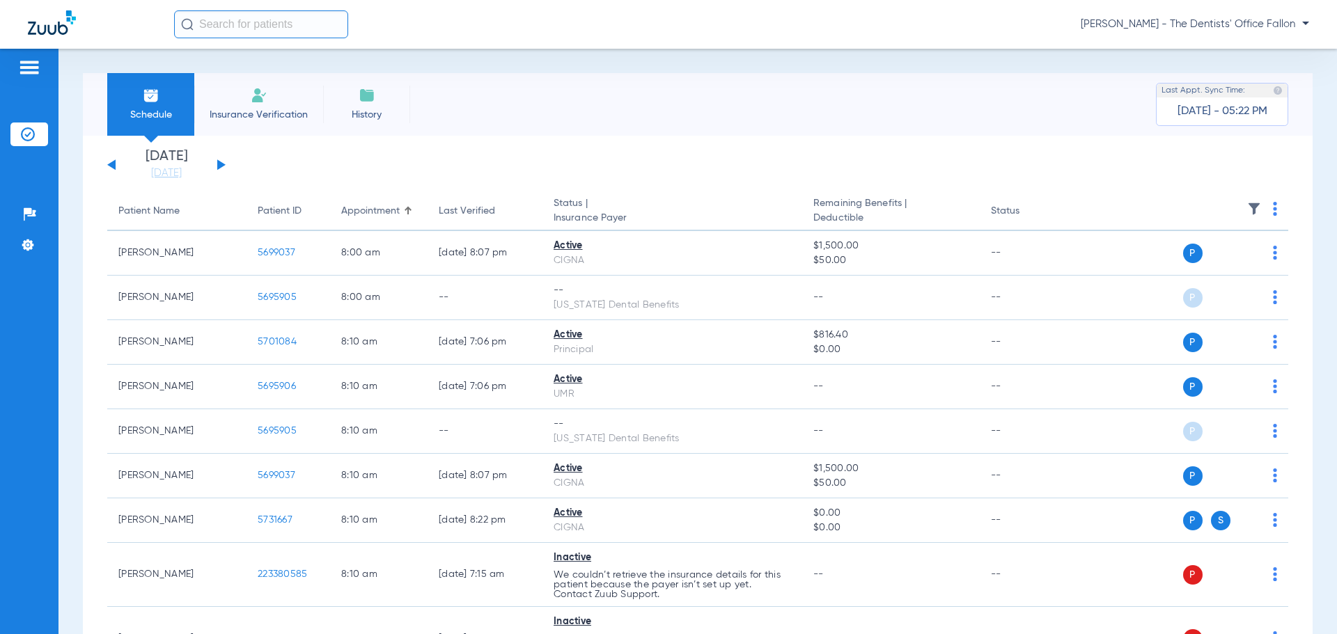
click at [219, 169] on button at bounding box center [221, 164] width 8 height 10
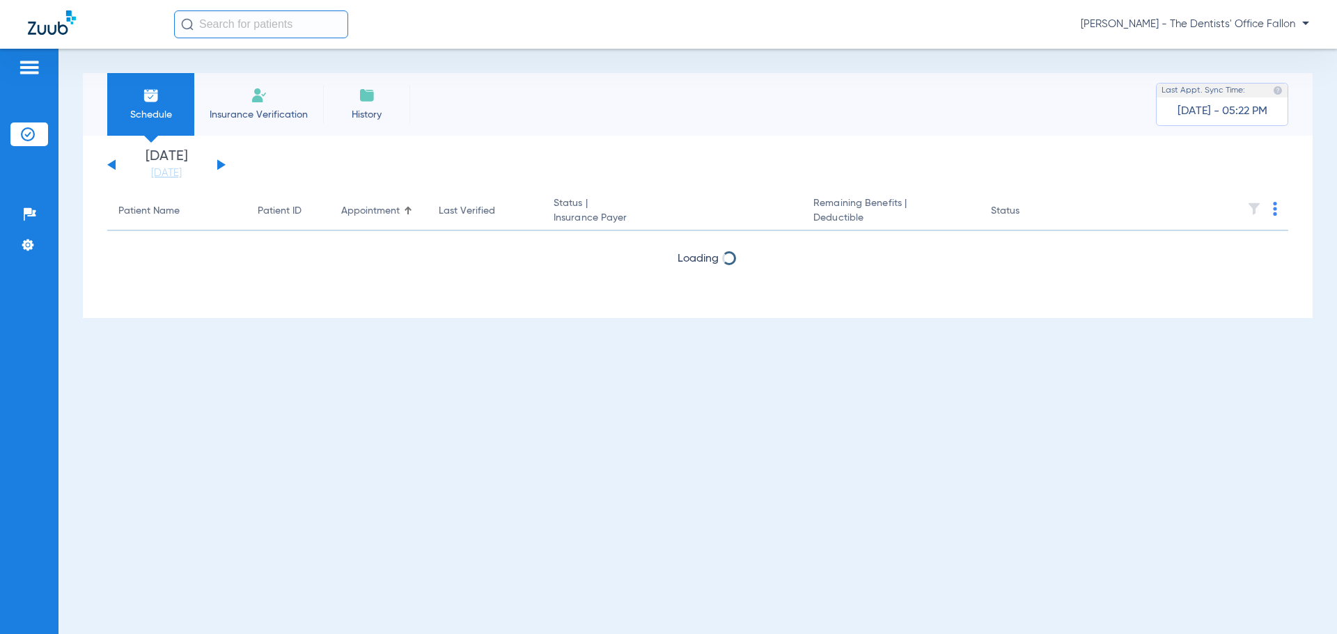
click at [219, 169] on button at bounding box center [221, 164] width 8 height 10
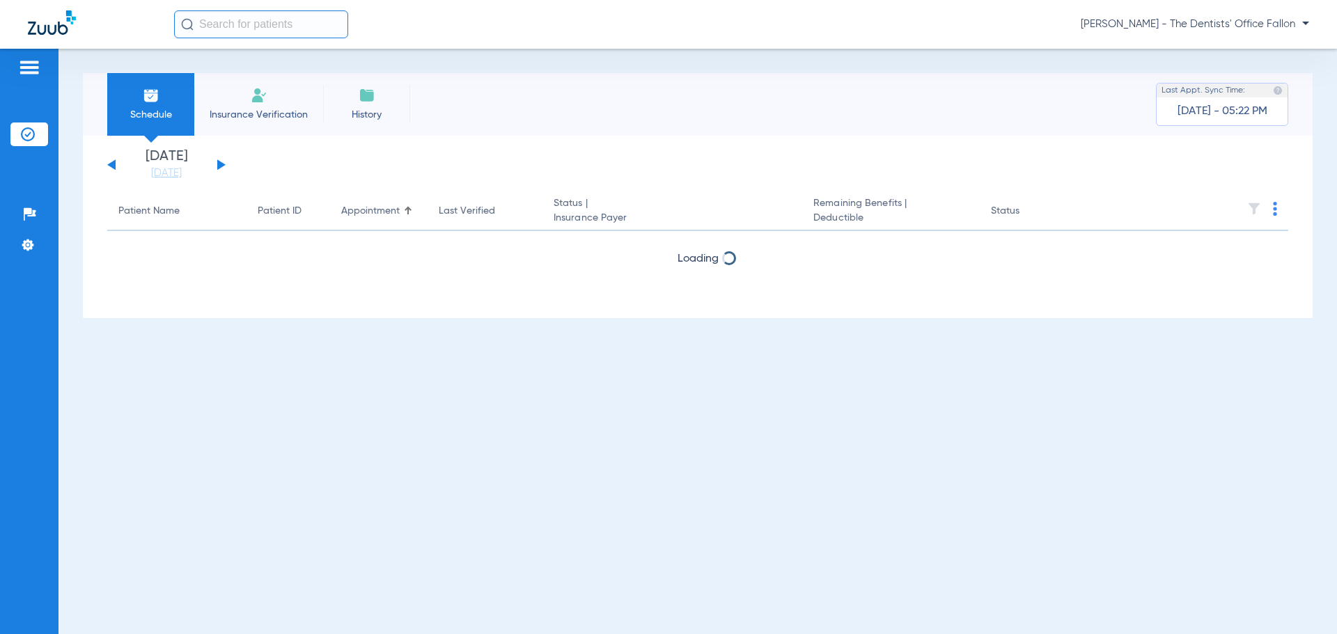
click at [219, 169] on button at bounding box center [221, 164] width 8 height 10
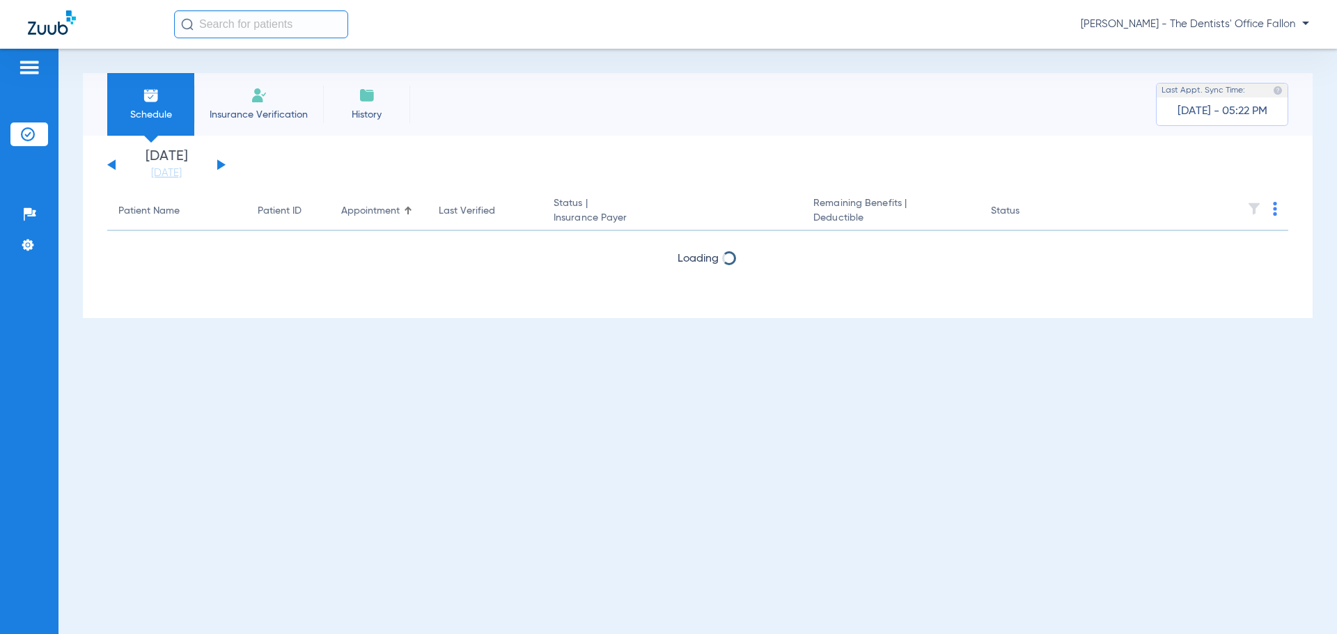
click at [219, 169] on button at bounding box center [221, 164] width 8 height 10
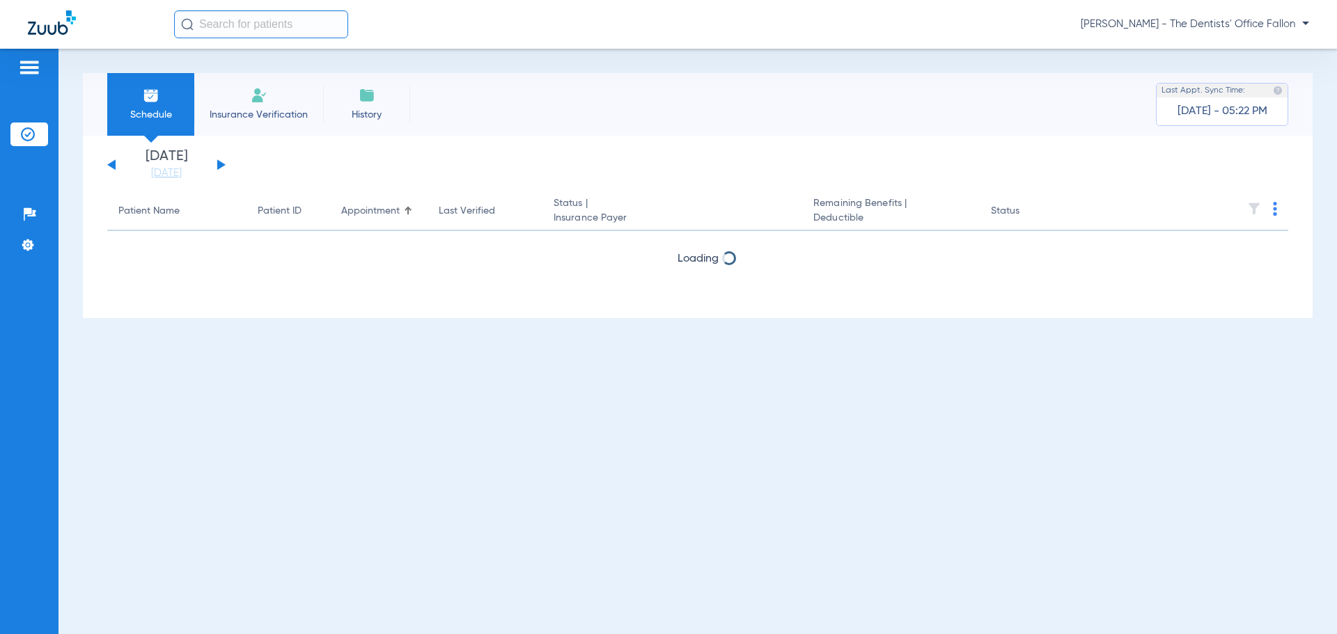
click at [219, 169] on button at bounding box center [221, 164] width 8 height 10
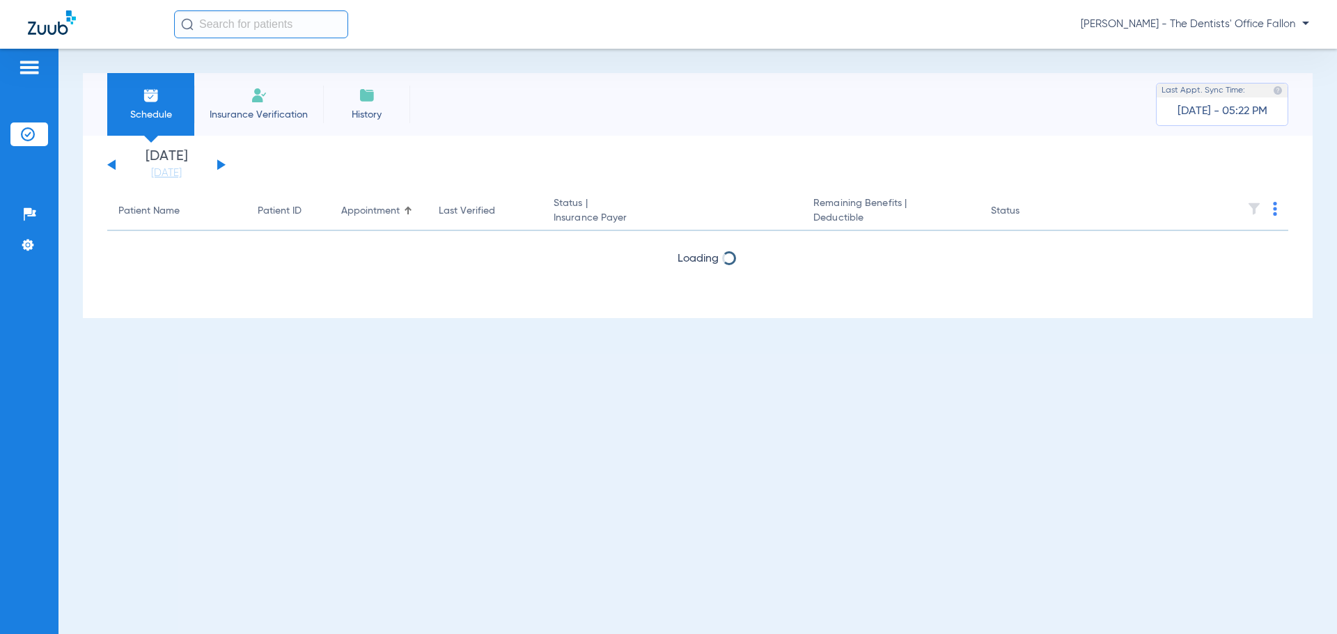
click at [219, 169] on button at bounding box center [221, 164] width 8 height 10
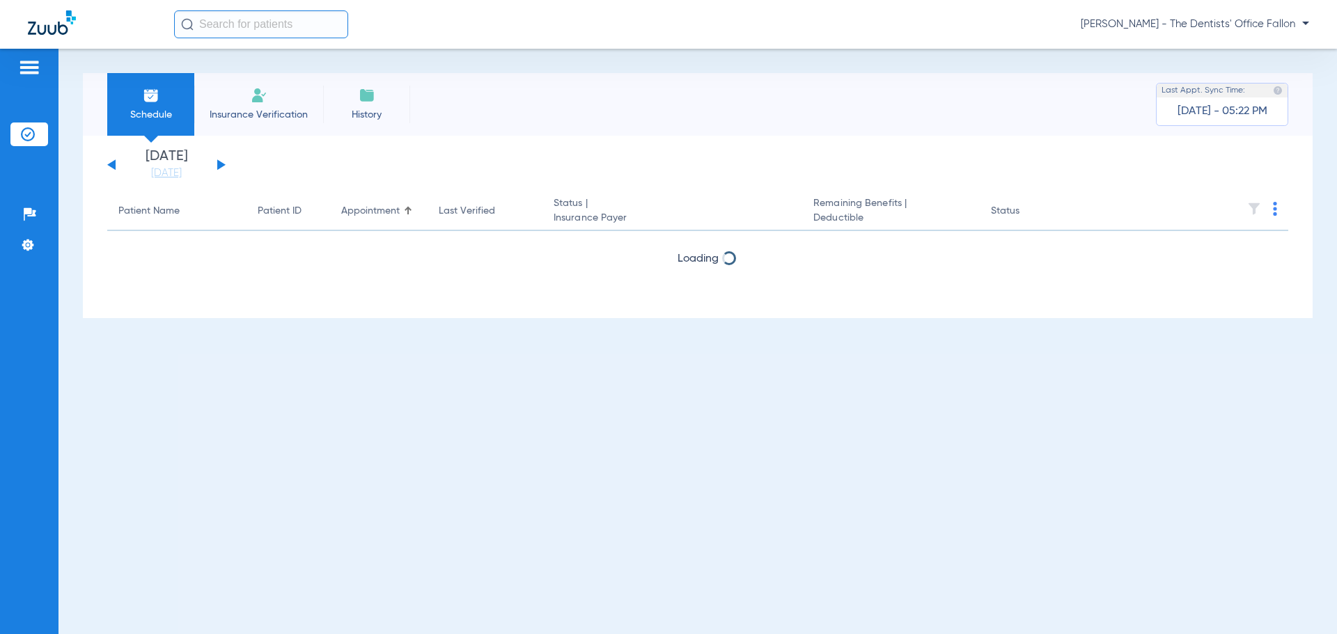
click at [219, 169] on button at bounding box center [221, 164] width 8 height 10
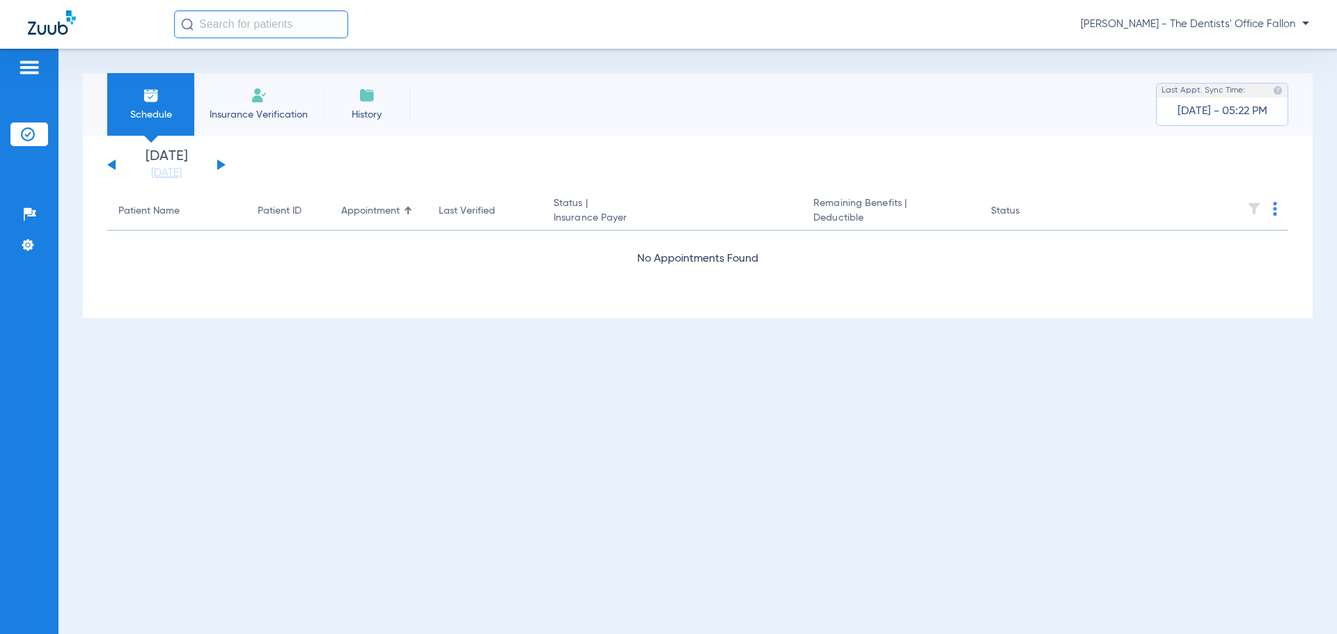
click at [219, 169] on button at bounding box center [221, 164] width 8 height 10
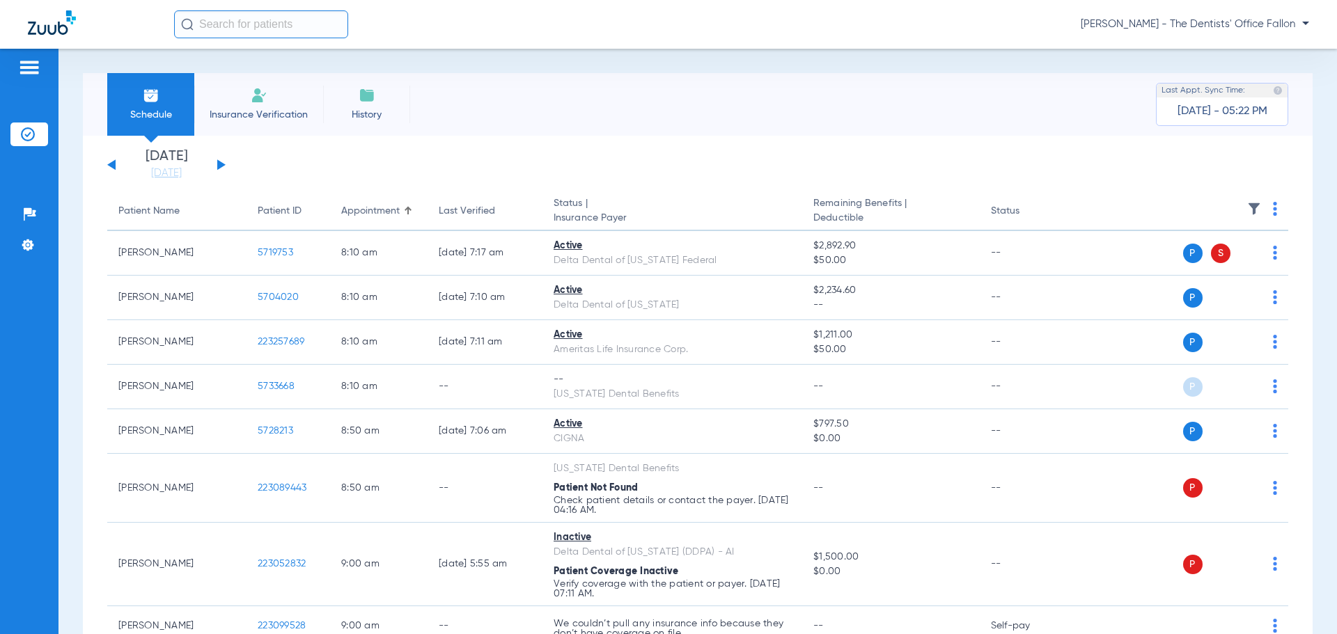
click at [219, 169] on button at bounding box center [221, 164] width 8 height 10
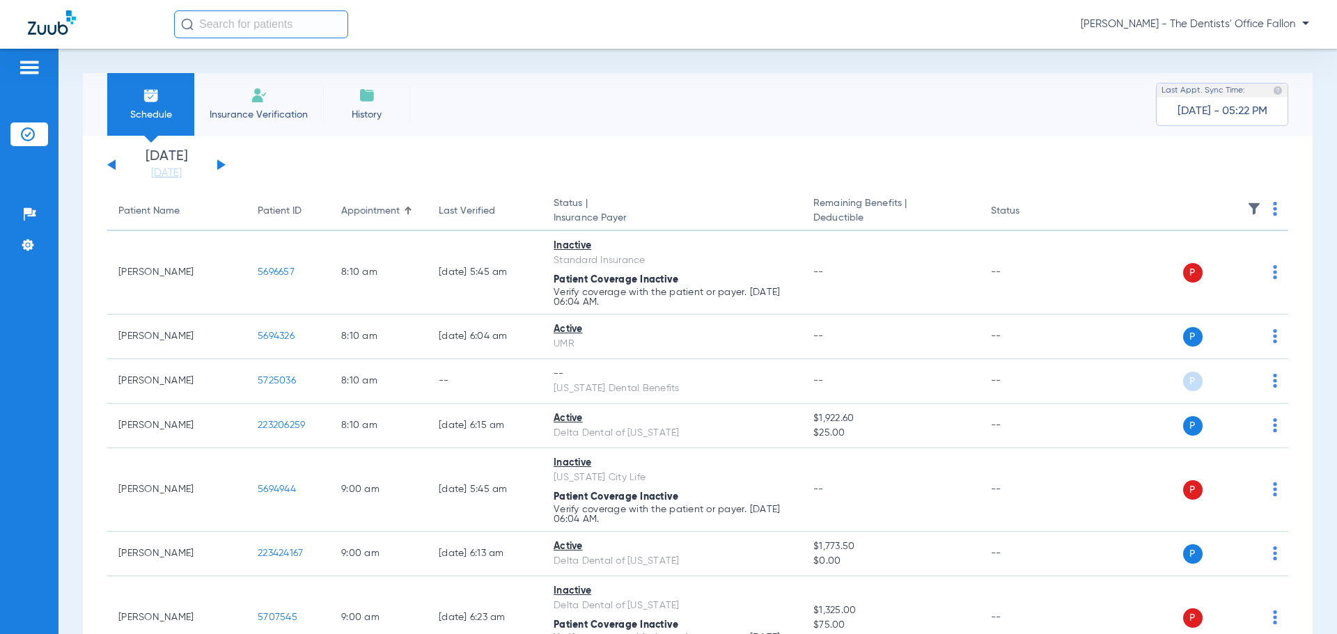
click at [219, 169] on button at bounding box center [221, 164] width 8 height 10
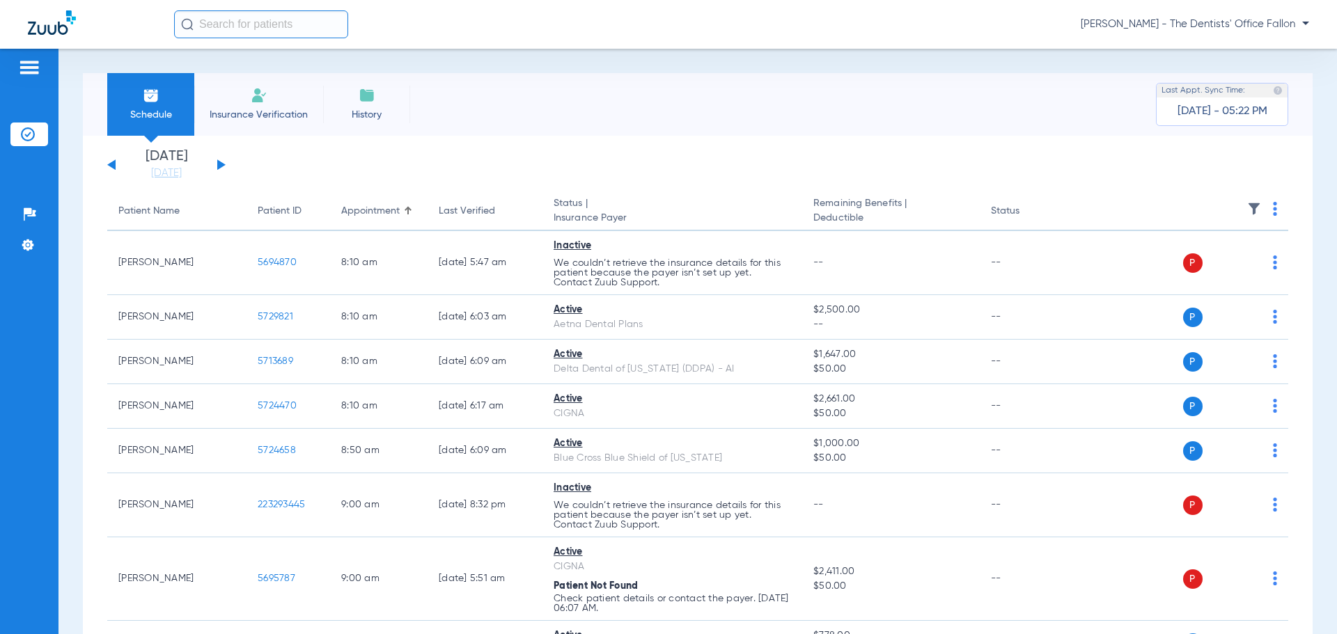
click at [219, 169] on button at bounding box center [221, 164] width 8 height 10
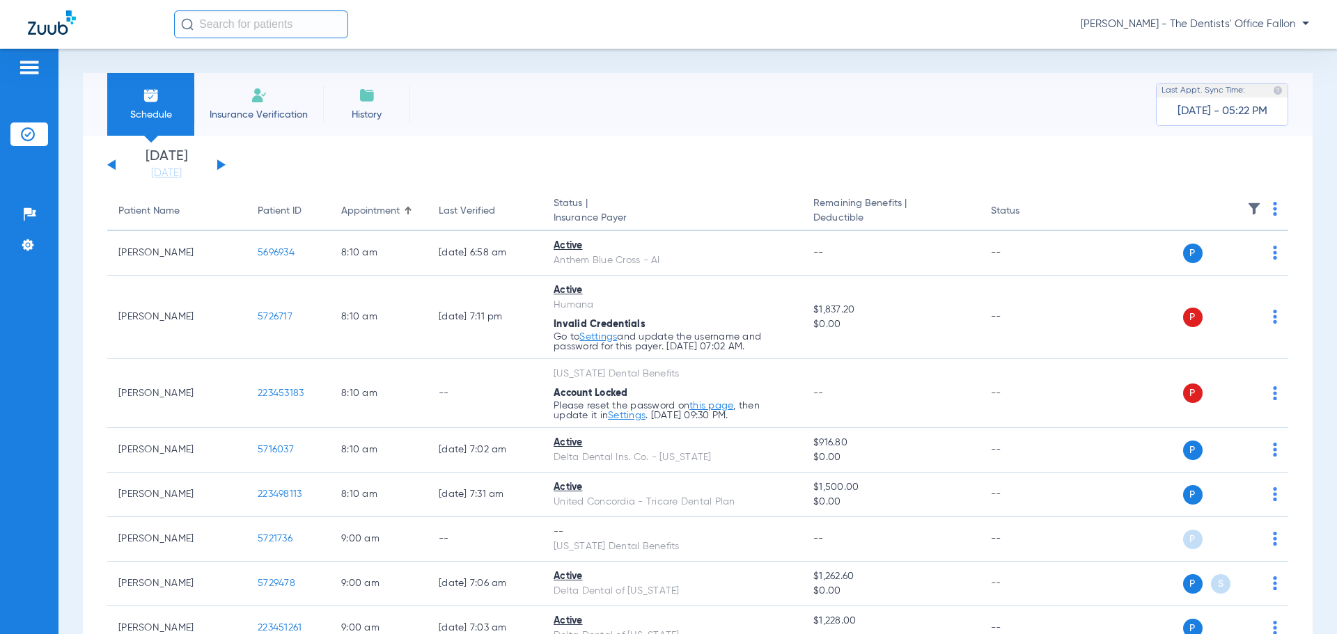
click at [1273, 210] on img at bounding box center [1275, 209] width 4 height 14
click at [1208, 253] on button "Verify All" at bounding box center [1211, 264] width 109 height 28
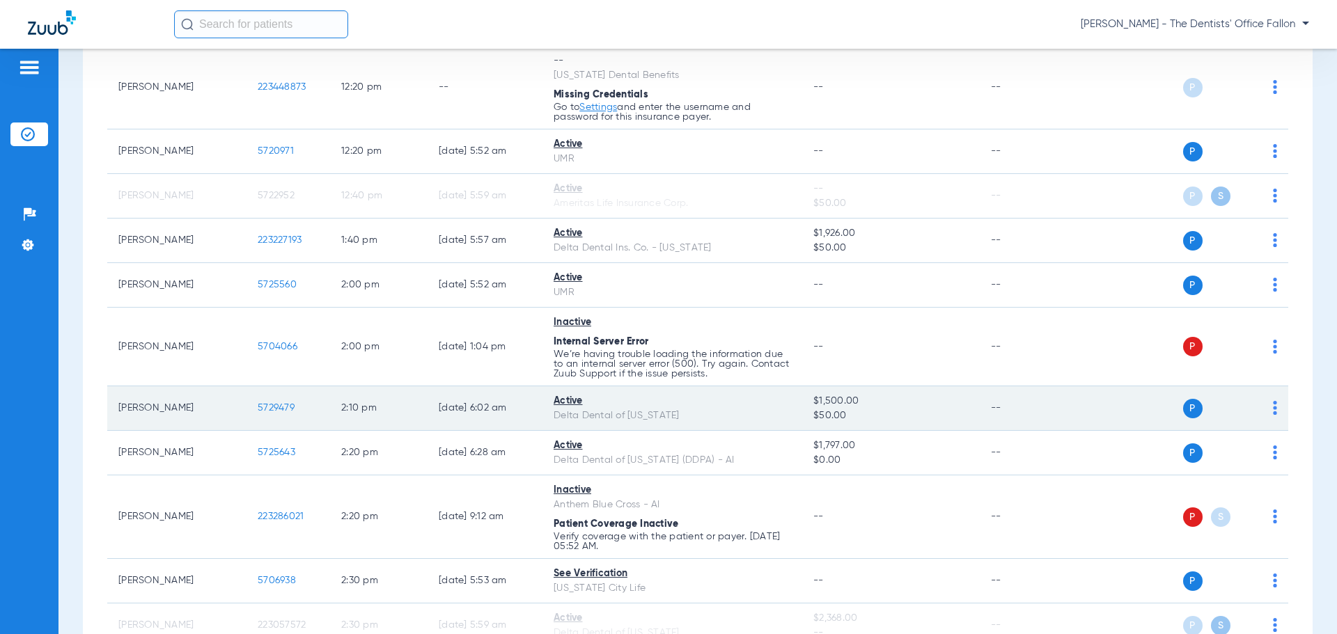
scroll to position [1483, 0]
